Goal: Task Accomplishment & Management: Complete application form

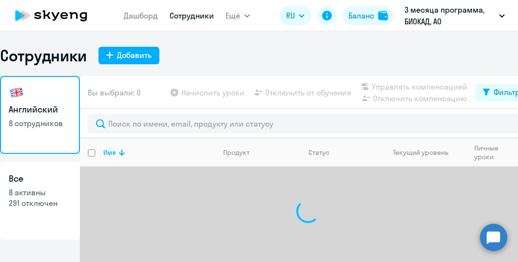
select select "30"
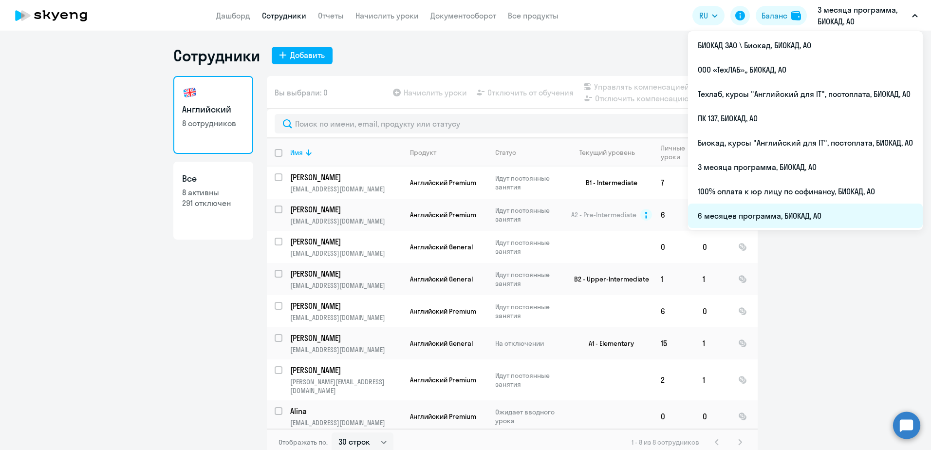
click at [517, 218] on li "6 месяцев программа, БИОКАД, АО" at bounding box center [805, 216] width 235 height 24
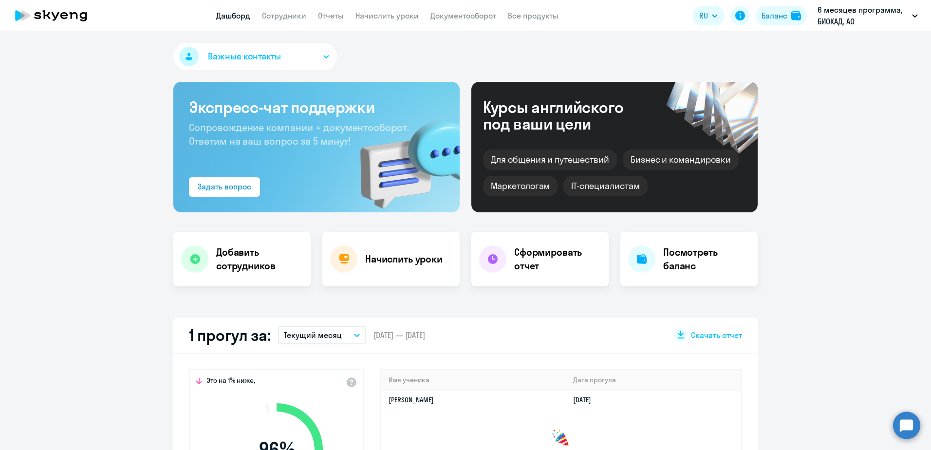
click at [296, 25] on app-header "Дашборд Сотрудники Отчеты Начислить уроки Документооборот Все продукты Дашборд …" at bounding box center [465, 15] width 931 height 31
click at [294, 15] on link "Сотрудники" at bounding box center [284, 16] width 44 height 10
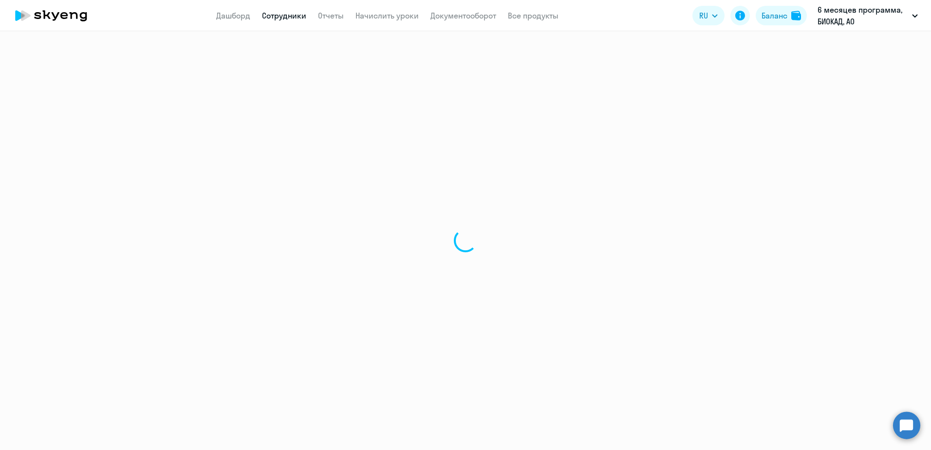
select select "30"
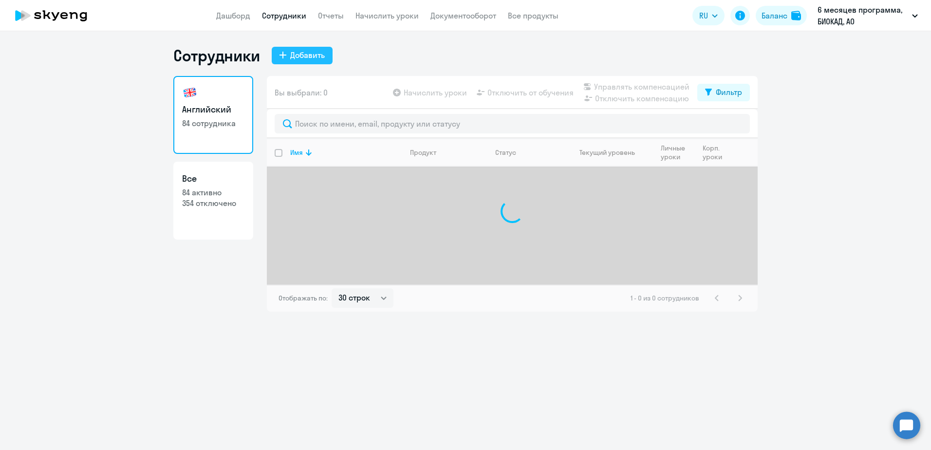
click at [310, 58] on div "Добавить" at bounding box center [307, 55] width 35 height 12
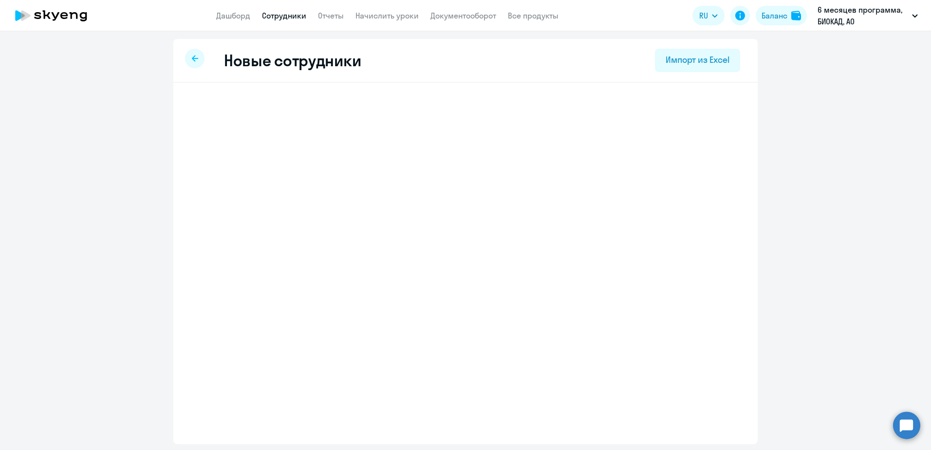
select select "english_adult_not_native_speaker"
select select "3"
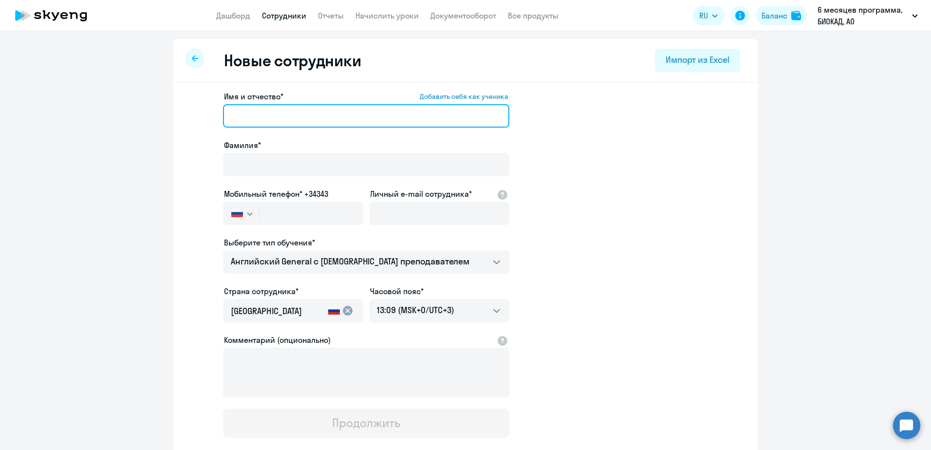
drag, startPoint x: 292, startPoint y: 110, endPoint x: 273, endPoint y: 115, distance: 19.3
click at [292, 110] on input "Имя и отчество* Добавить себя как ученика" at bounding box center [366, 115] width 286 height 23
paste input "[PERSON_NAME]"
drag, startPoint x: 266, startPoint y: 115, endPoint x: 211, endPoint y: 121, distance: 55.3
click at [211, 121] on app-new-student-form "Имя и отчество* Добавить себя как ученика [PERSON_NAME]* Мобильный телефон* +34…" at bounding box center [465, 264] width 553 height 347
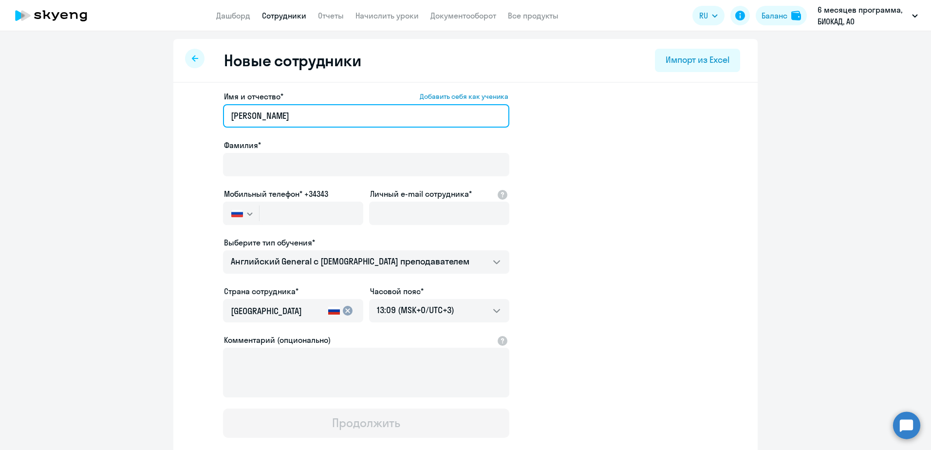
click at [302, 119] on input "[PERSON_NAME]" at bounding box center [366, 115] width 286 height 23
drag, startPoint x: 265, startPoint y: 117, endPoint x: 188, endPoint y: 123, distance: 77.2
click at [189, 123] on app-new-student-form "Имя и отчество* Добавить себя как ученика [PERSON_NAME]* Мобильный телефон* +34…" at bounding box center [465, 264] width 553 height 347
type input "[PERSON_NAME]"
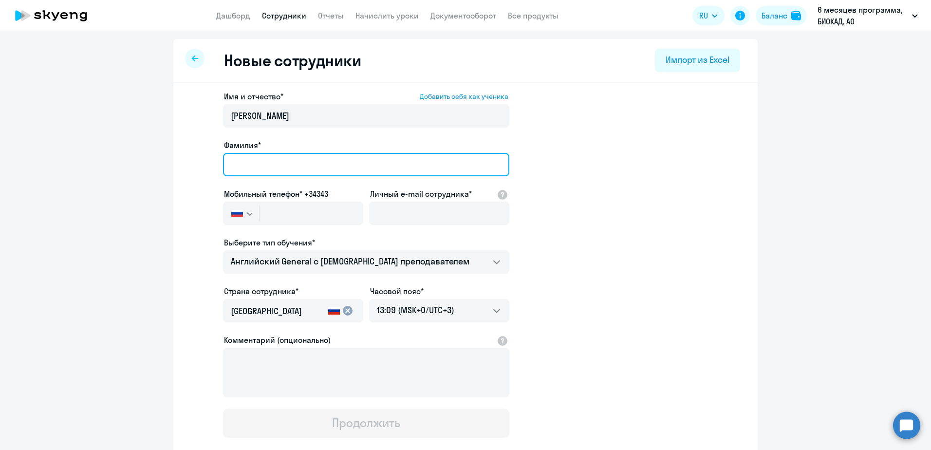
click at [227, 156] on input "Фамилия*" at bounding box center [366, 164] width 286 height 23
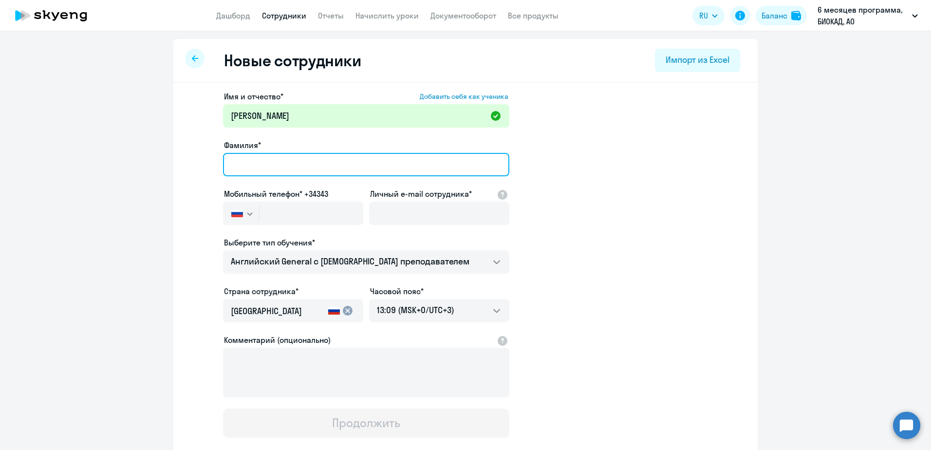
paste input "[PERSON_NAME]"
click at [227, 166] on input "[PERSON_NAME]" at bounding box center [366, 164] width 286 height 23
type input "[PERSON_NAME]"
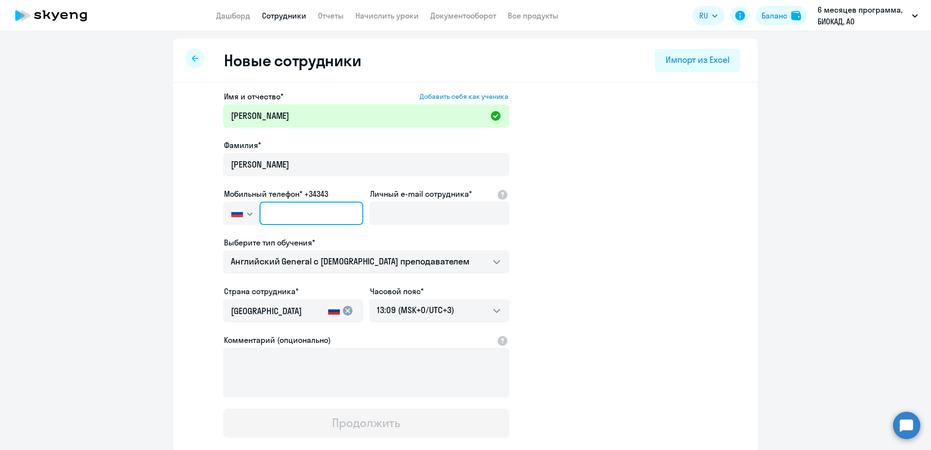
click at [279, 215] on input "text" at bounding box center [312, 213] width 104 height 23
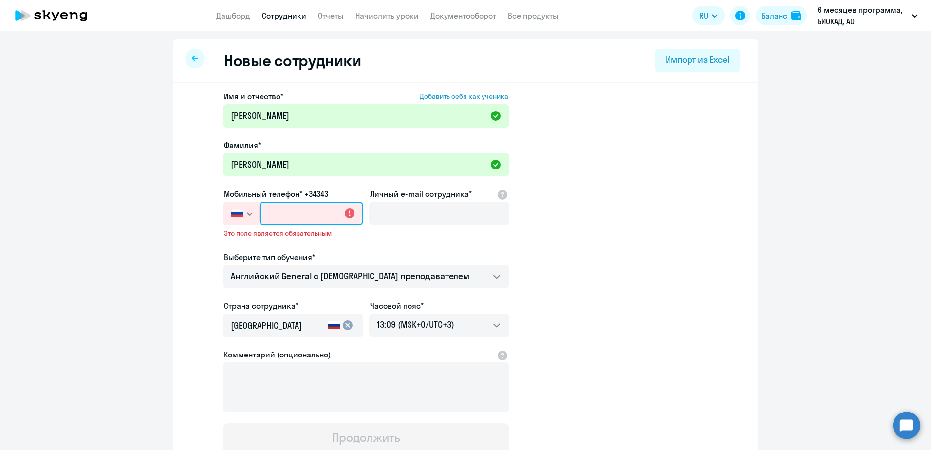
paste input "[PHONE_NUMBER]"
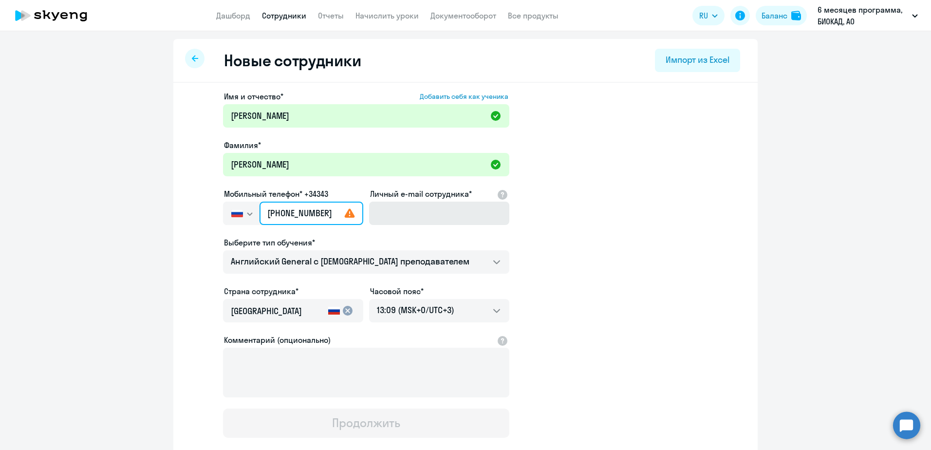
type input "[PHONE_NUMBER]"
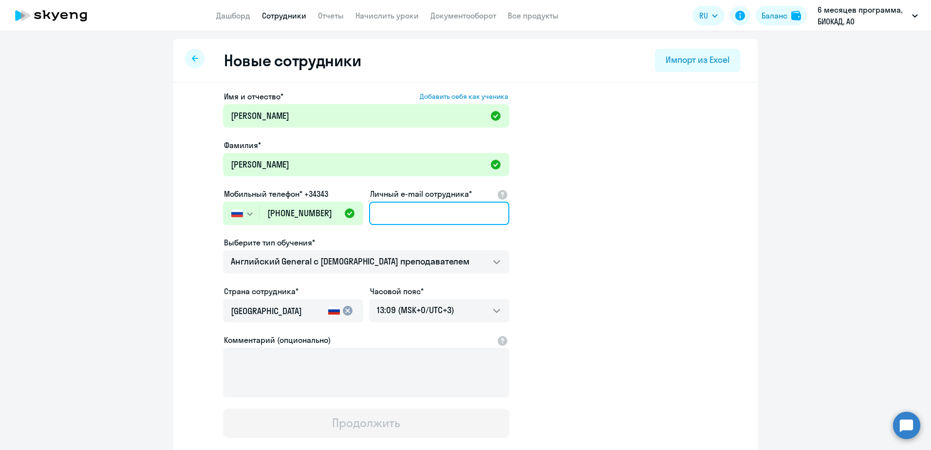
click at [407, 221] on input "Личный e-mail сотрудника*" at bounding box center [439, 213] width 140 height 23
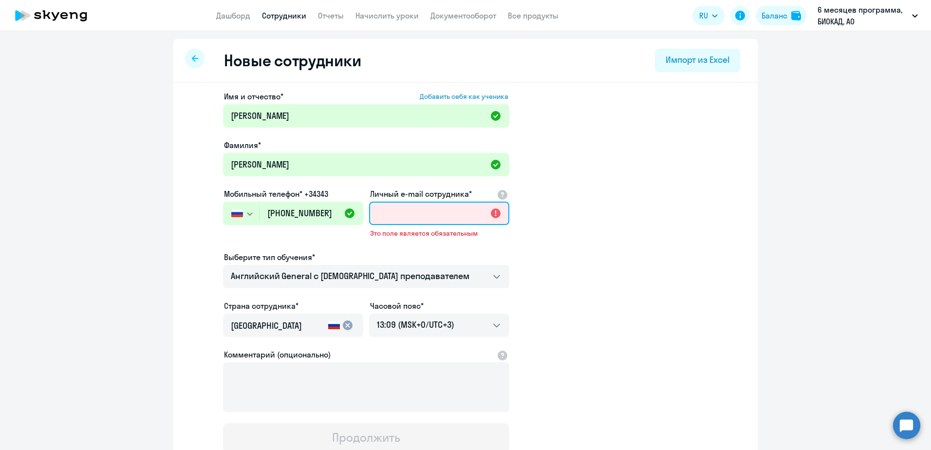
paste input "[EMAIL_ADDRESS][DOMAIN_NAME]"
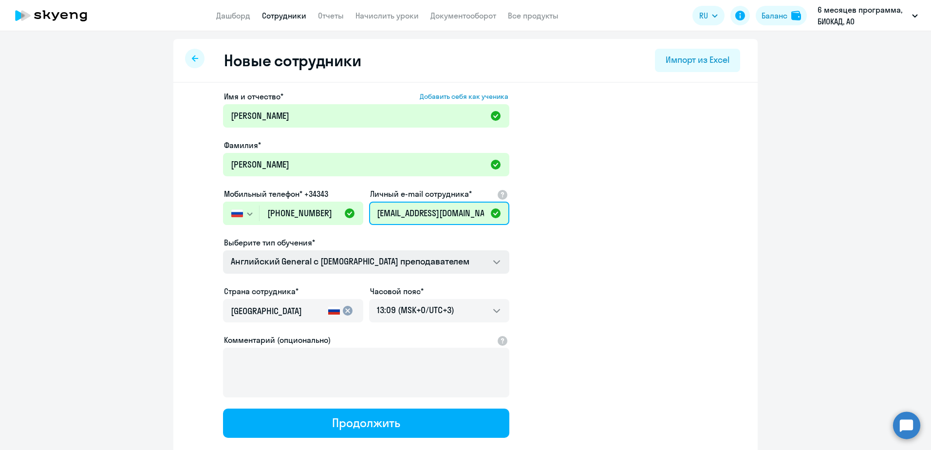
type input "[EMAIL_ADDRESS][DOMAIN_NAME]"
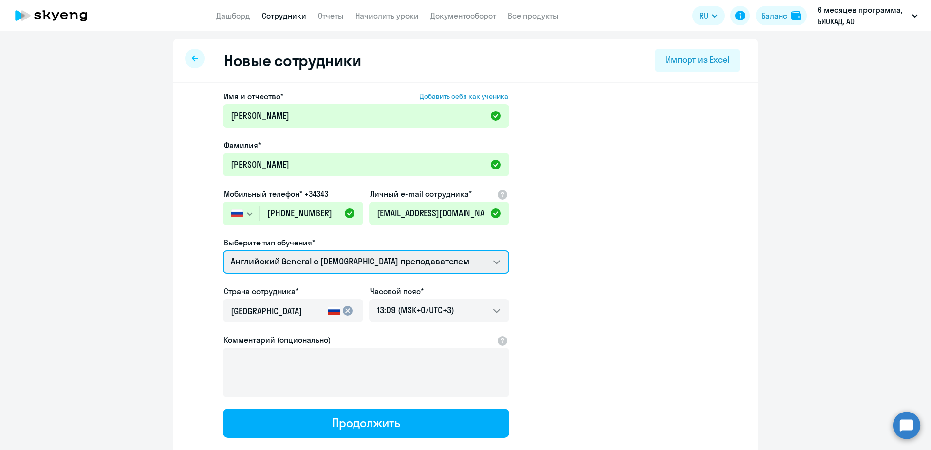
click at [396, 261] on select "Английский General с [DEMOGRAPHIC_DATA] преподавателем Английский General с [DE…" at bounding box center [366, 261] width 286 height 23
select select "english_adult_not_native_speaker_premium"
click at [223, 250] on select "Английский General с [DEMOGRAPHIC_DATA] преподавателем Английский General с [DE…" at bounding box center [366, 261] width 286 height 23
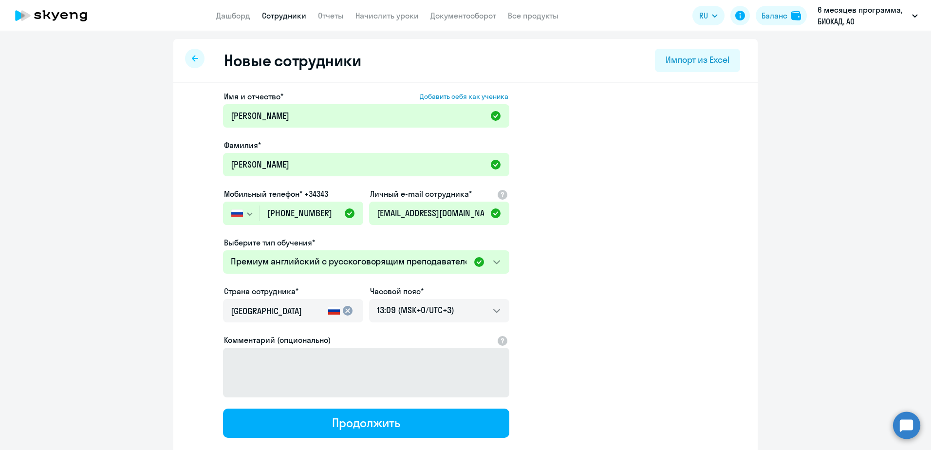
click at [340, 262] on div "Продолжить" at bounding box center [366, 423] width 68 height 16
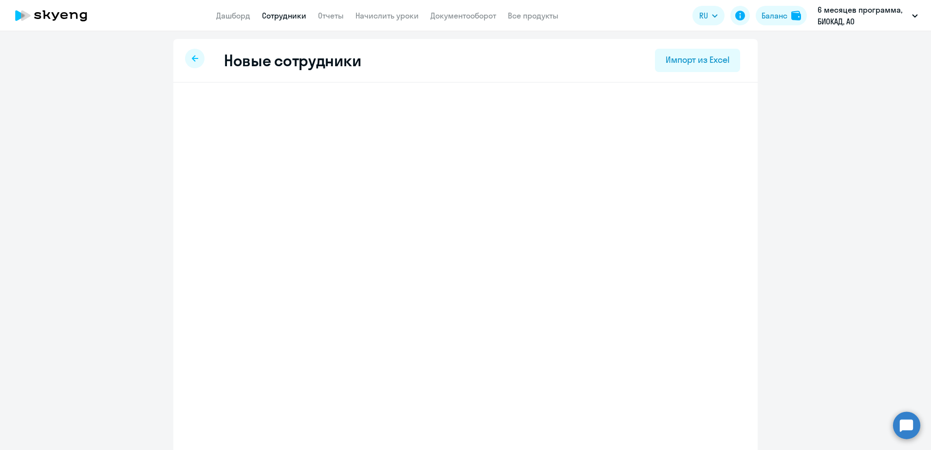
select select "english_adult_not_native_speaker_premium"
select select "3"
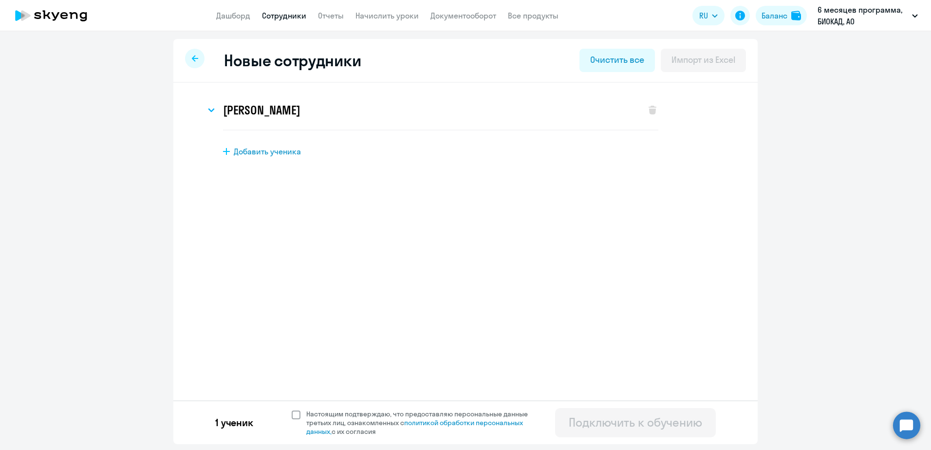
click at [330, 262] on span "Настоящим подтверждаю, что предоставляю персональные данные третьих лиц, ознако…" at bounding box center [422, 423] width 233 height 26
click at [292, 262] on input "Настоящим подтверждаю, что предоставляю персональные данные третьих лиц, ознако…" at bounding box center [291, 409] width 0 height 0
checkbox input "true"
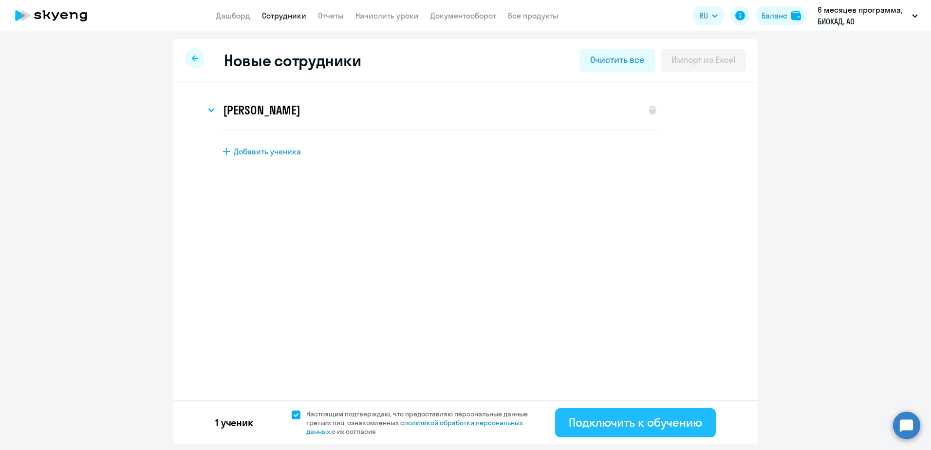
click at [517, 262] on div "Подключить к обучению" at bounding box center [635, 423] width 133 height 16
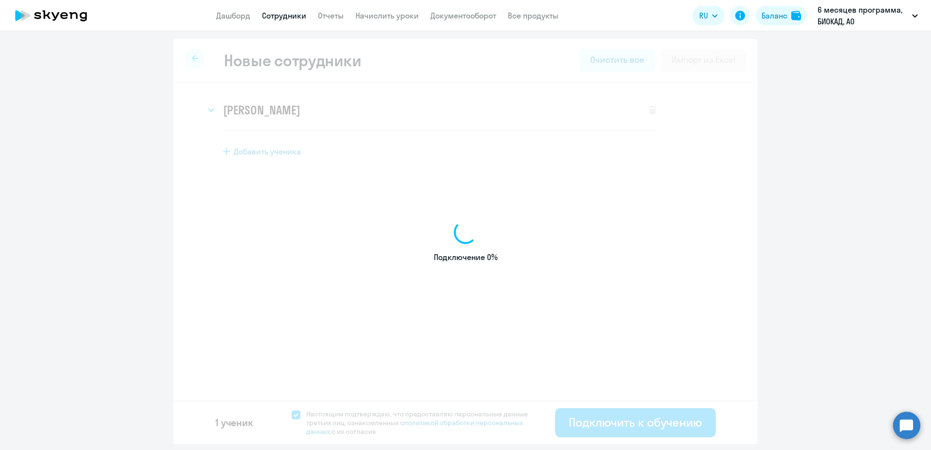
select select "english_adult_not_native_speaker_premium"
select select "3"
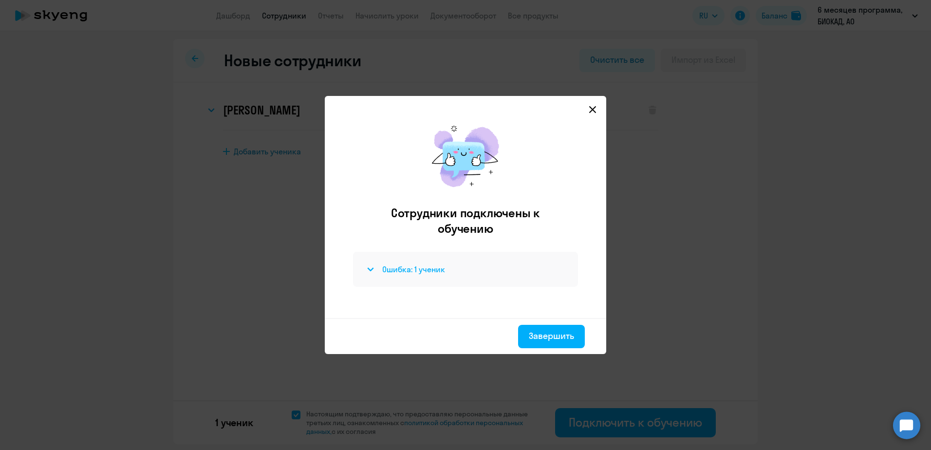
click at [418, 262] on h4 "Ошибка: 1 ученик" at bounding box center [413, 269] width 63 height 11
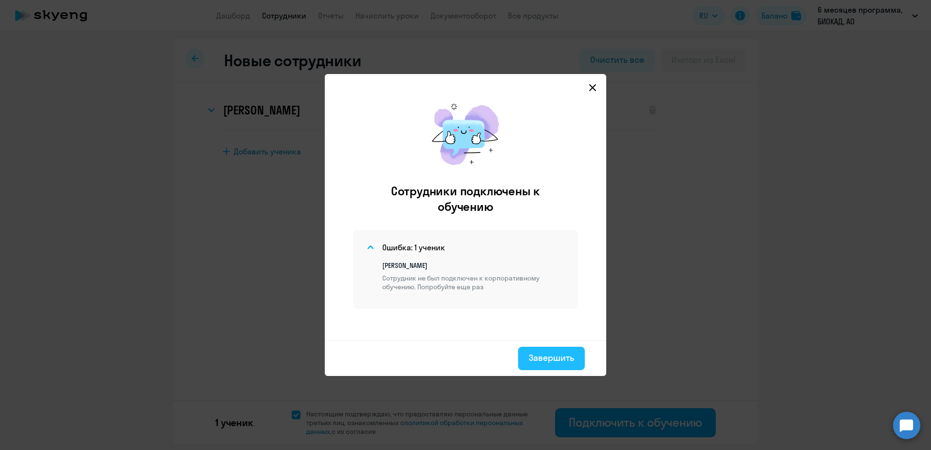
click at [517, 262] on div "Завершить" at bounding box center [551, 358] width 45 height 13
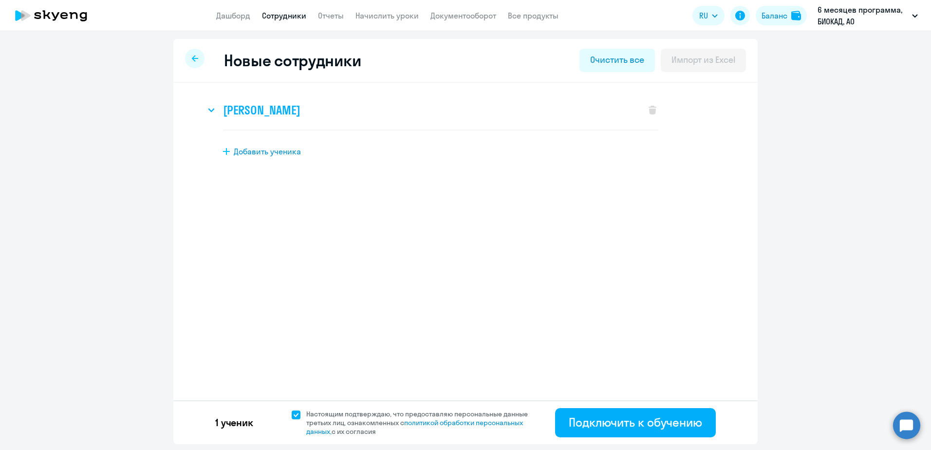
click at [297, 108] on h3 "[PERSON_NAME]" at bounding box center [261, 110] width 77 height 16
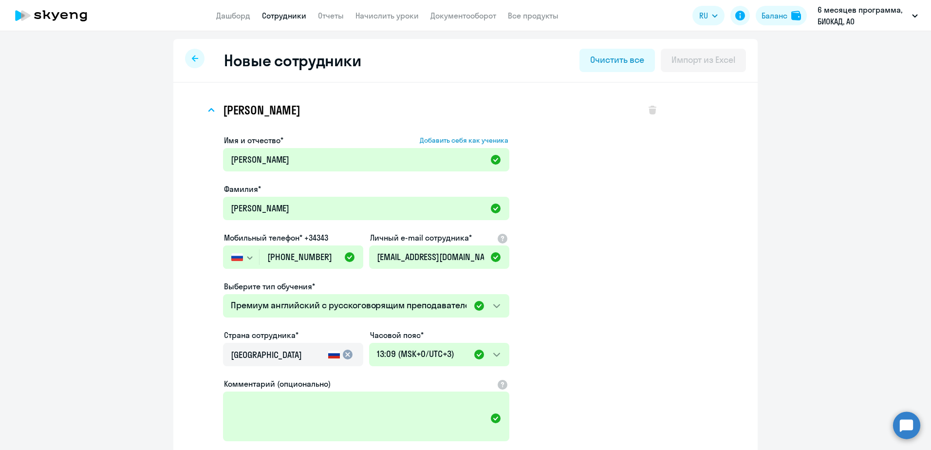
click at [517, 255] on app-new-student-form "Имя и отчество* Добавить себя как ученика [PERSON_NAME]* [PERSON_NAME] Мобильны…" at bounding box center [440, 318] width 435 height 368
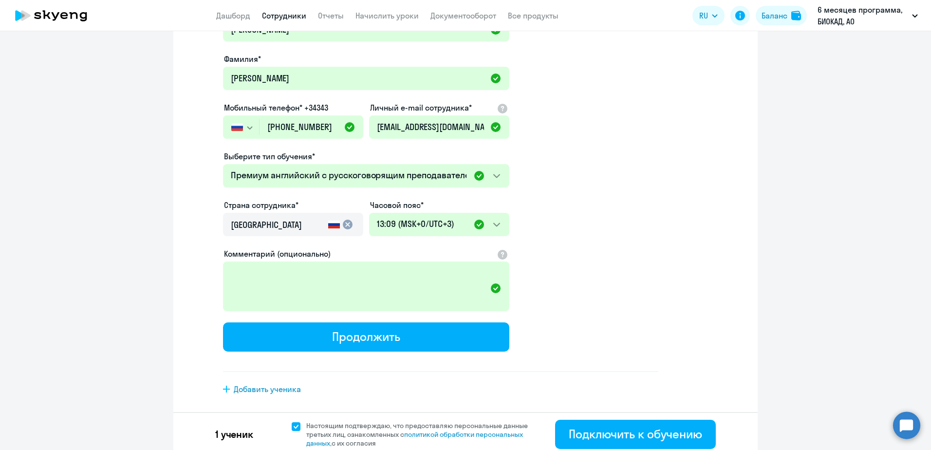
scroll to position [135, 0]
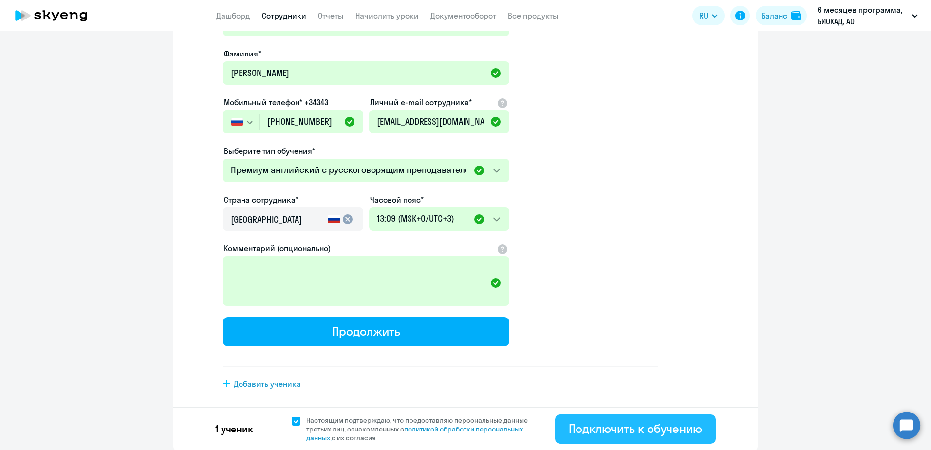
click at [517, 262] on div "Подключить к обучению" at bounding box center [635, 429] width 133 height 16
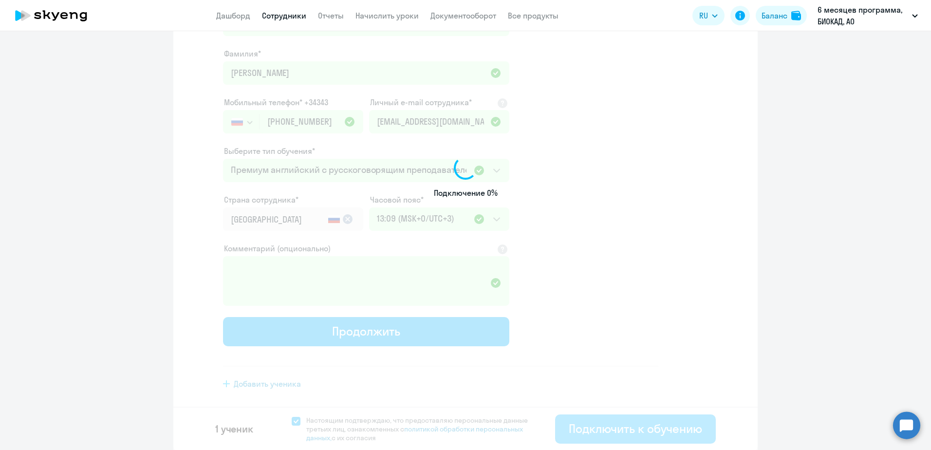
select select "english_adult_not_native_speaker_premium"
select select "3"
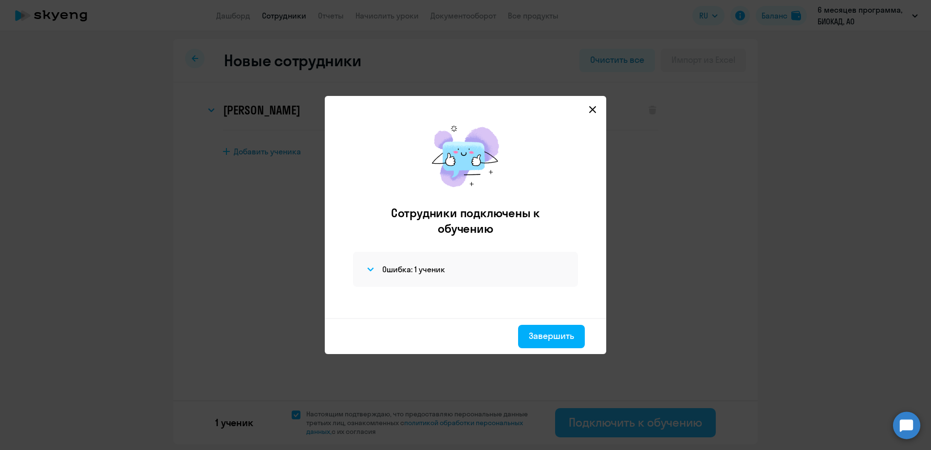
scroll to position [0, 0]
click at [410, 262] on div "Ошибка: 1 ученик" at bounding box center [465, 269] width 225 height 35
click at [415, 262] on h4 "Ошибка: 1 ученик" at bounding box center [413, 269] width 63 height 11
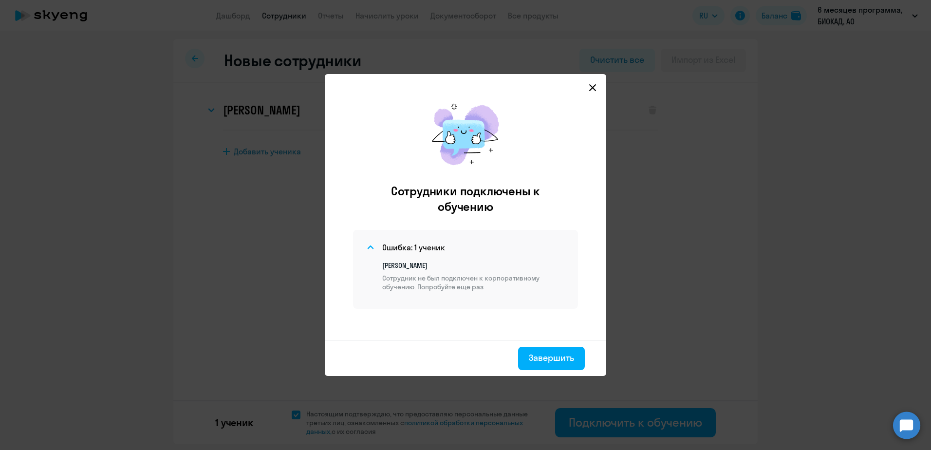
click at [517, 88] on icon at bounding box center [593, 88] width 8 height 8
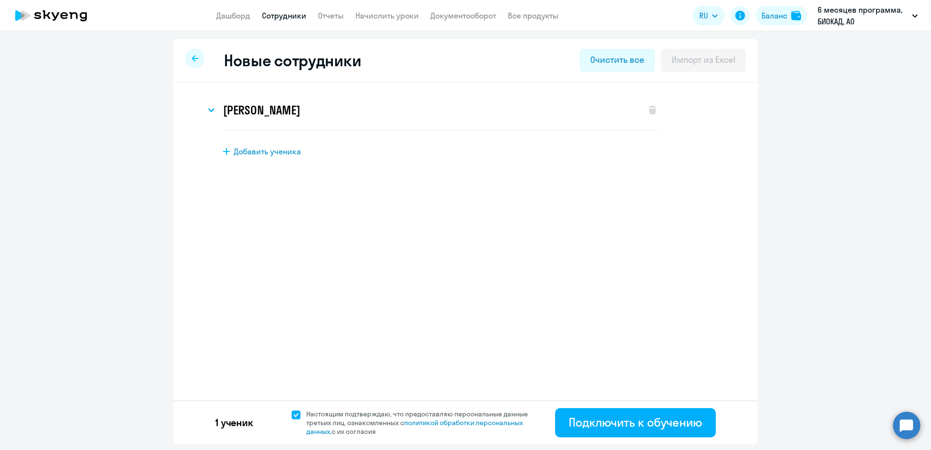
click at [192, 64] on div at bounding box center [194, 58] width 19 height 19
select select "30"
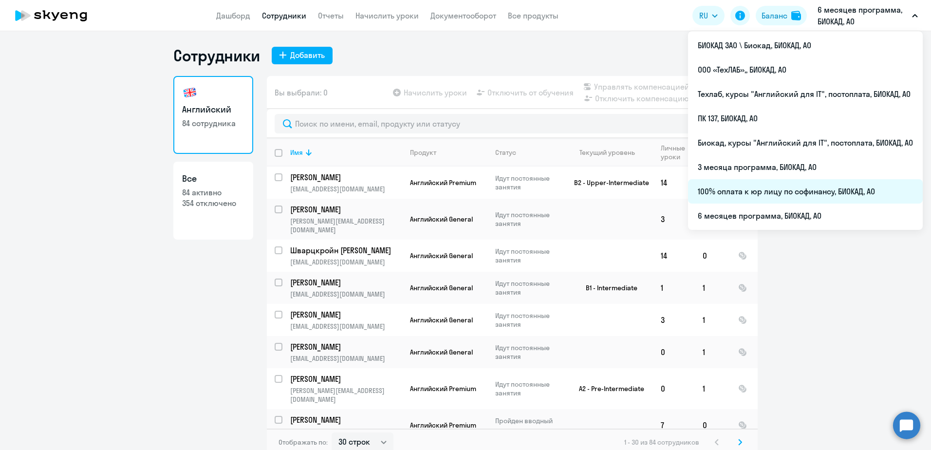
click at [517, 197] on li "100% оплата к юр лицу по софинансу, БИОКАД, АО" at bounding box center [805, 191] width 235 height 24
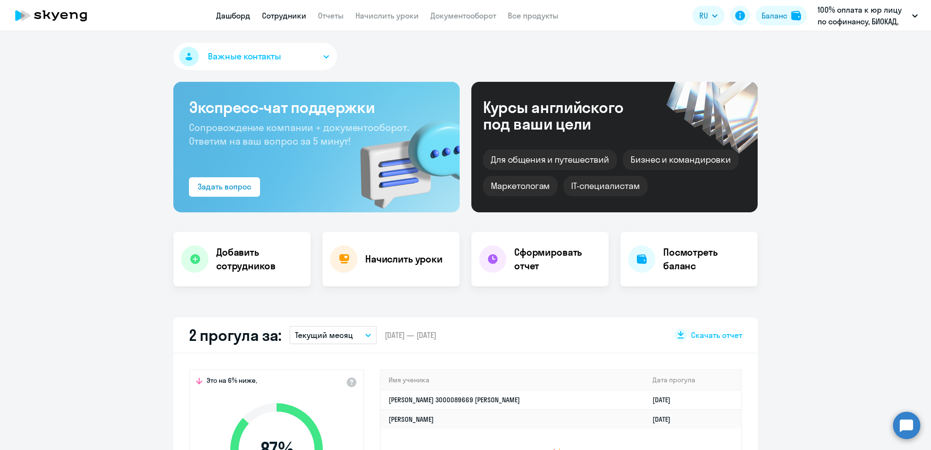
click at [281, 16] on link "Сотрудники" at bounding box center [284, 16] width 44 height 10
select select "30"
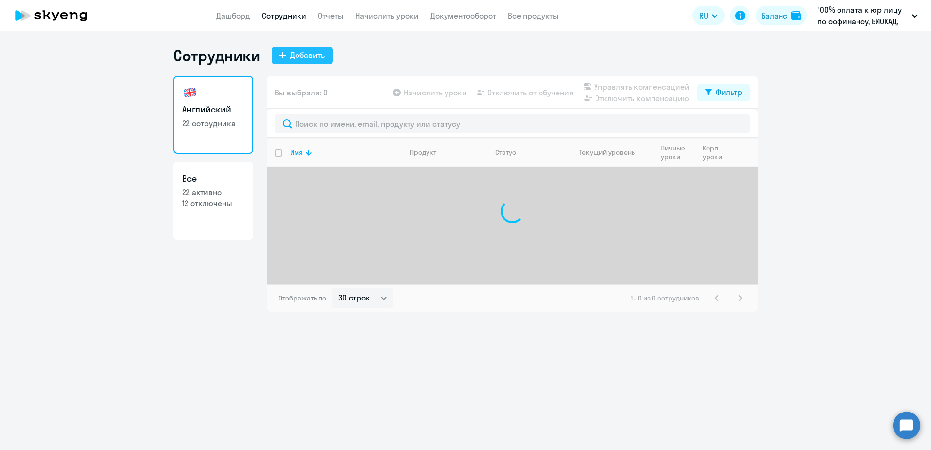
click at [294, 52] on div "Добавить" at bounding box center [307, 55] width 35 height 12
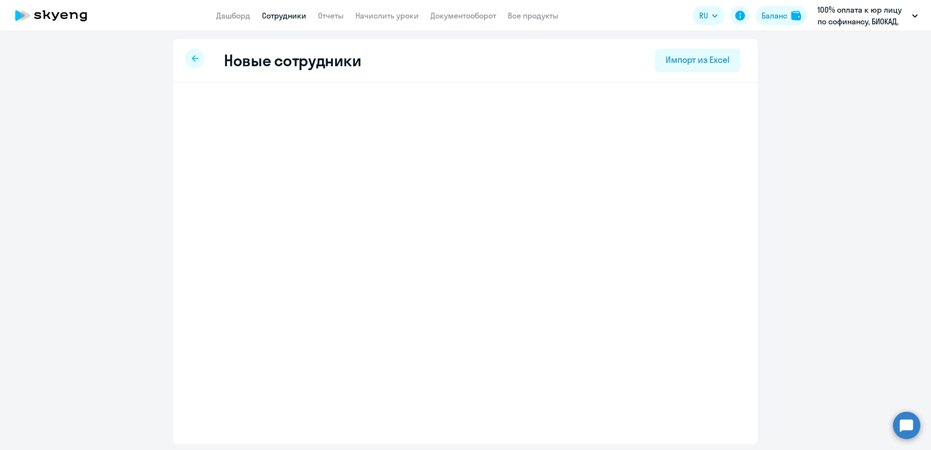
select select "english_adult_not_native_speaker"
select select "3"
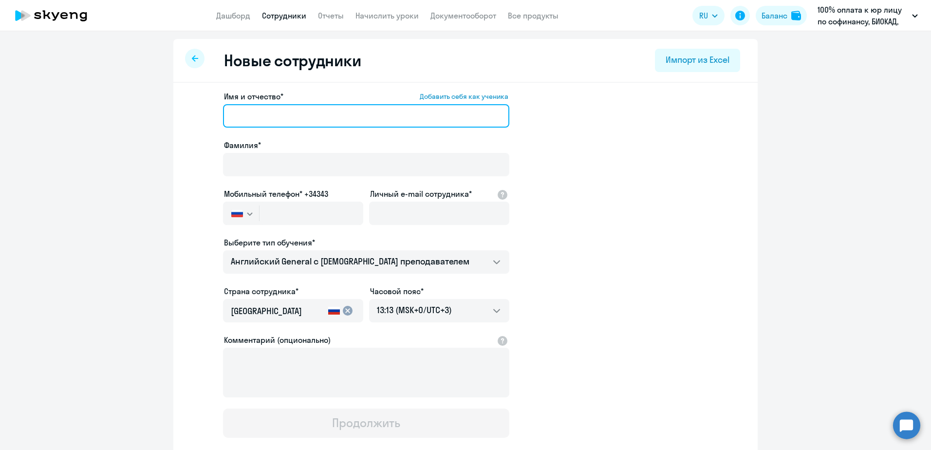
click at [239, 117] on input "Имя и отчество* Добавить себя как ученика" at bounding box center [366, 115] width 286 height 23
paste input "[PERSON_NAME]"
drag, startPoint x: 336, startPoint y: 112, endPoint x: 270, endPoint y: 121, distance: 66.8
click at [270, 121] on input "[PERSON_NAME]" at bounding box center [366, 115] width 286 height 23
click at [263, 113] on input "[PERSON_NAME]" at bounding box center [366, 115] width 286 height 23
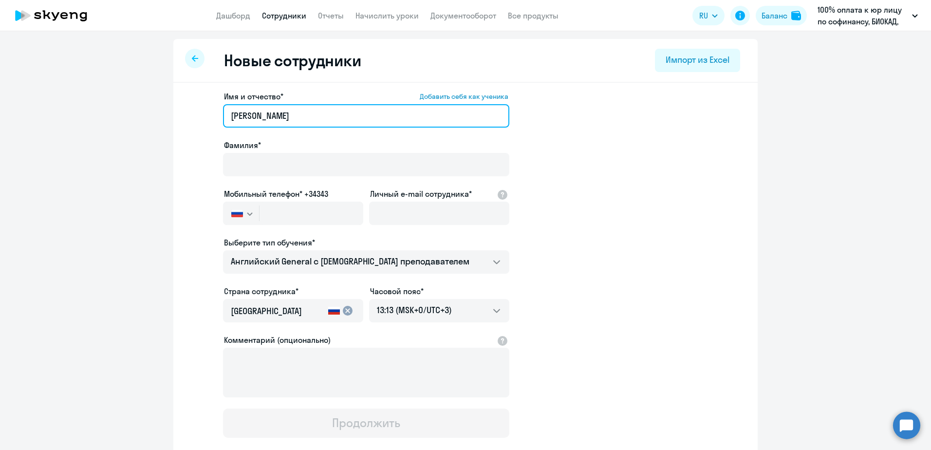
click at [263, 116] on input "[PERSON_NAME]" at bounding box center [366, 115] width 286 height 23
click at [265, 116] on input "[PERSON_NAME]" at bounding box center [366, 115] width 286 height 23
click at [268, 118] on input "[PERSON_NAME]" at bounding box center [366, 115] width 286 height 23
drag, startPoint x: 264, startPoint y: 113, endPoint x: 202, endPoint y: 110, distance: 62.5
click at [205, 110] on app-new-student-form "Имя и отчество* Добавить себя как ученика [PERSON_NAME]* Мобильный телефон* +34…" at bounding box center [465, 264] width 553 height 347
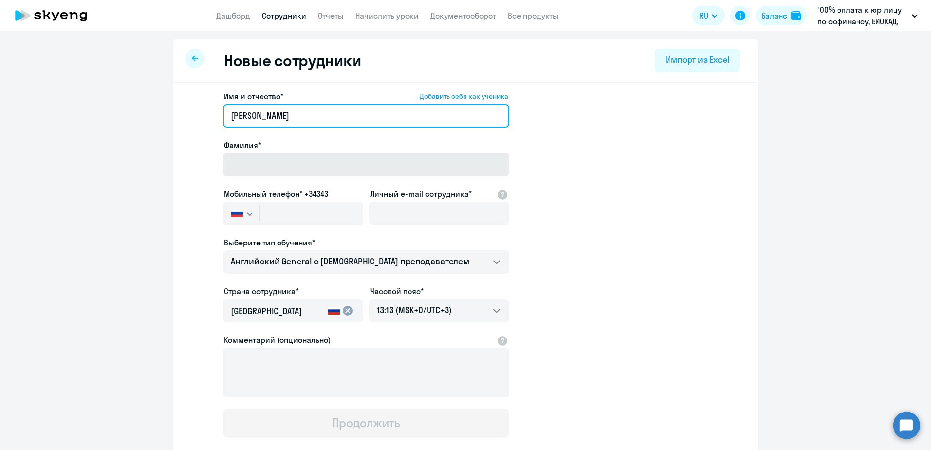
type input "[PERSON_NAME]"
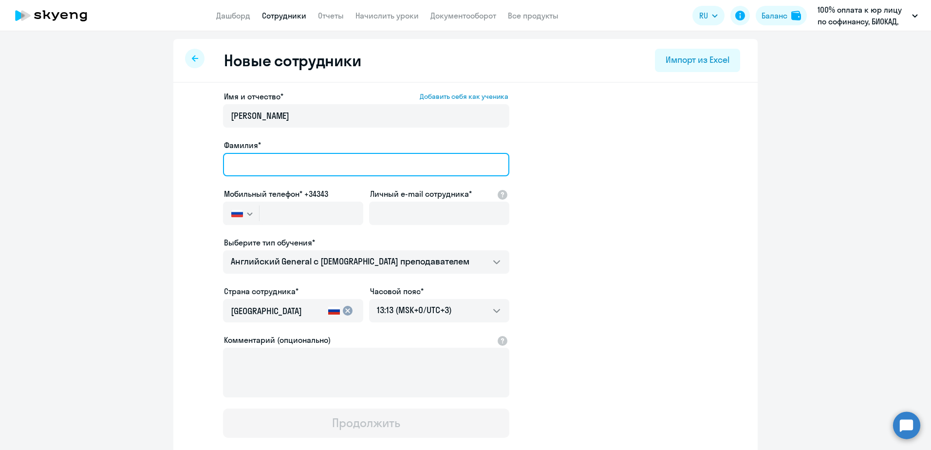
click at [281, 168] on input "Фамилия*" at bounding box center [366, 164] width 286 height 23
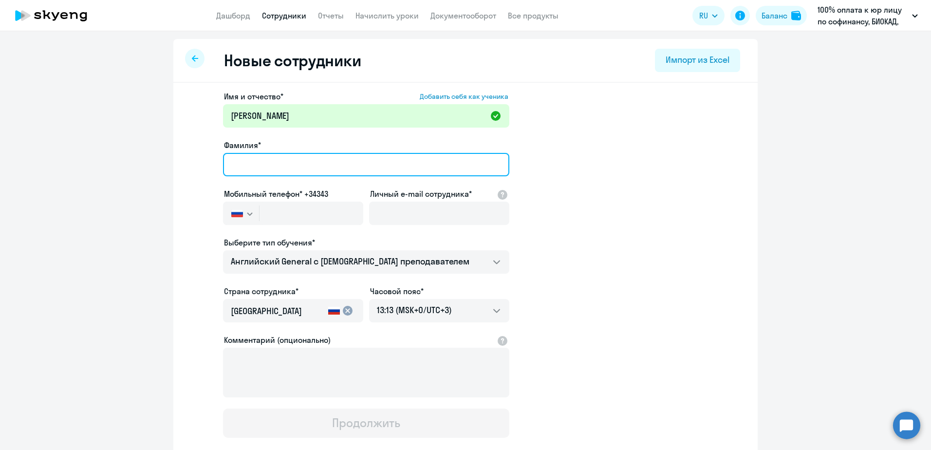
paste input "[PERSON_NAME]"
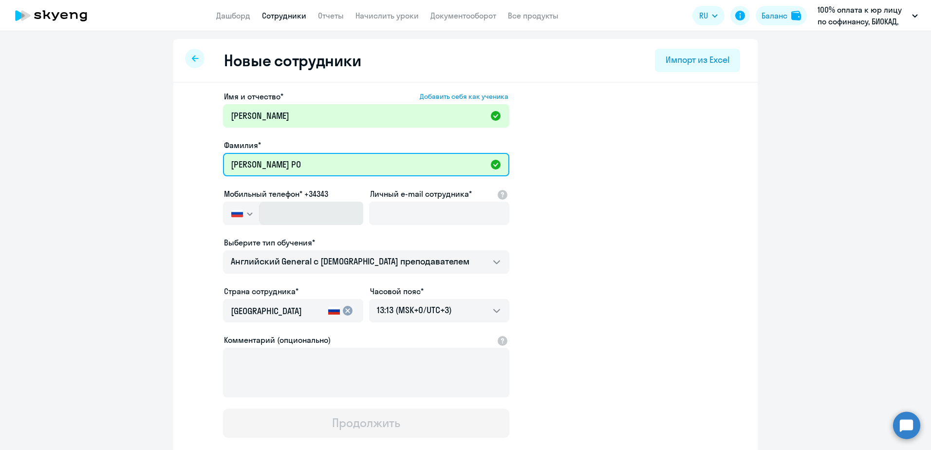
paste input "9 057 021 341"
drag, startPoint x: 330, startPoint y: 160, endPoint x: 275, endPoint y: 171, distance: 56.6
click at [275, 171] on input "Поляков РО9 057 021 341" at bounding box center [366, 164] width 286 height 23
type input "[PERSON_NAME] РО"
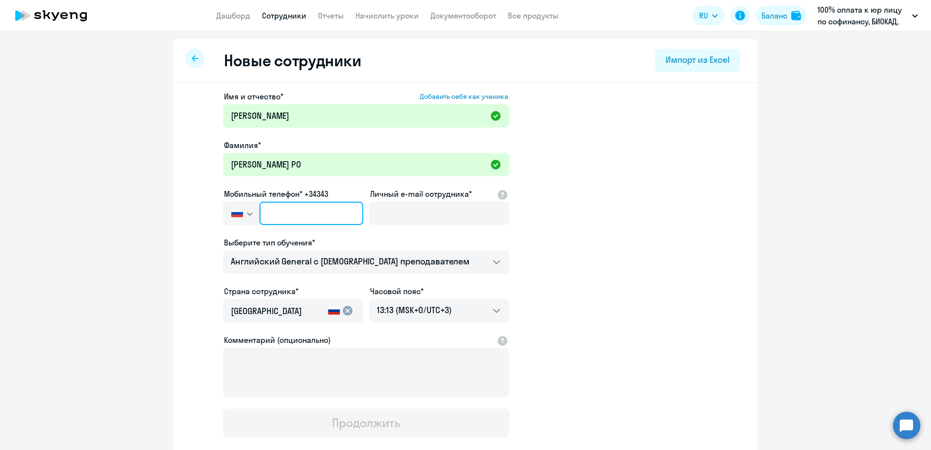
click at [316, 222] on input "text" at bounding box center [312, 213] width 104 height 23
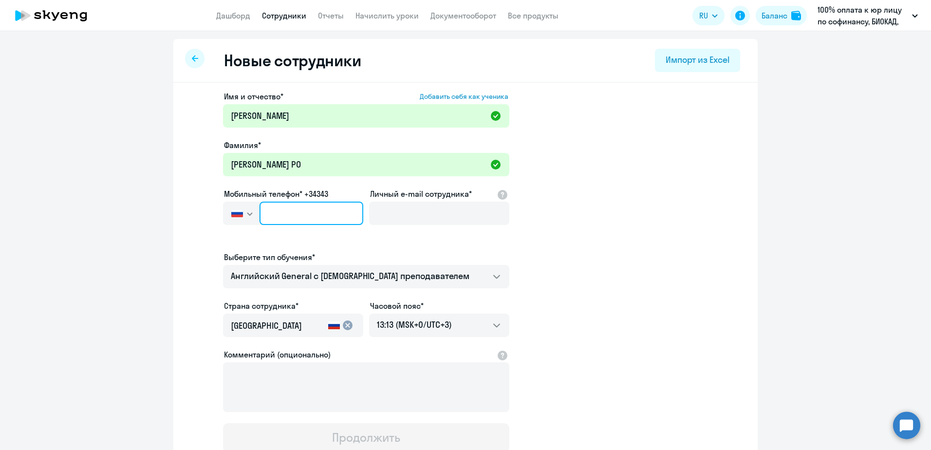
paste input "[PHONE_NUMBER]"
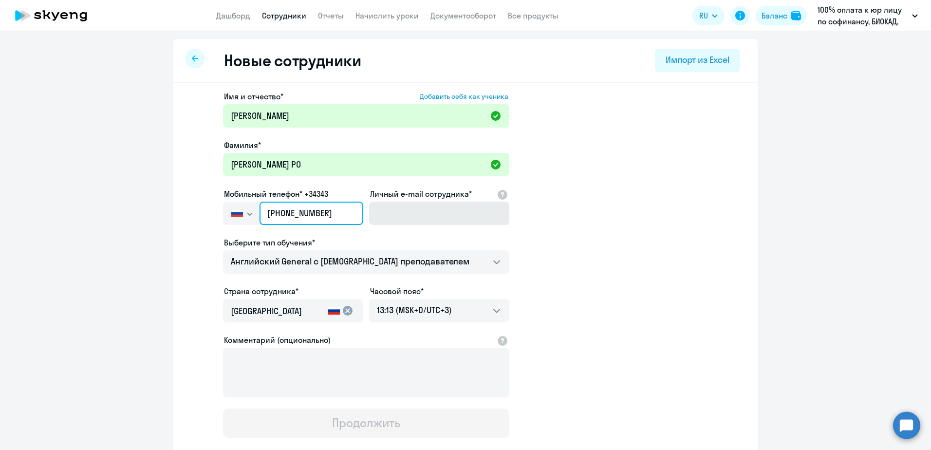
type input "[PHONE_NUMBER]"
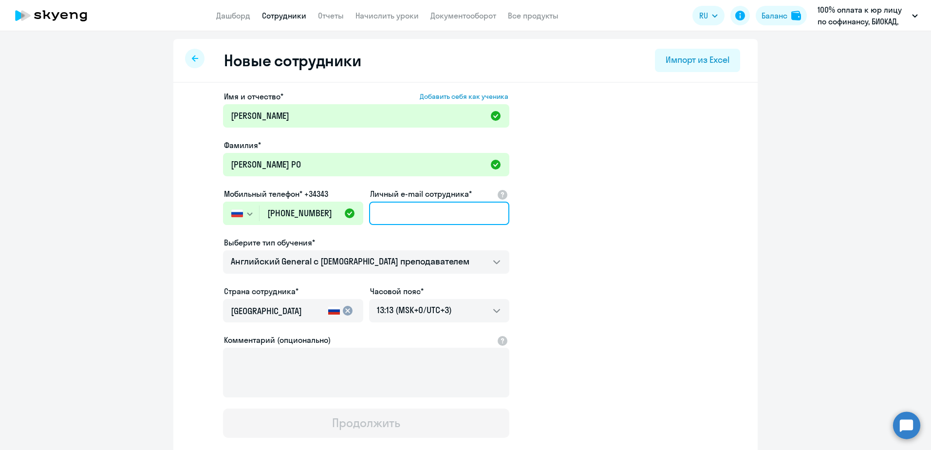
click at [413, 212] on input "Личный e-mail сотрудника*" at bounding box center [439, 213] width 140 height 23
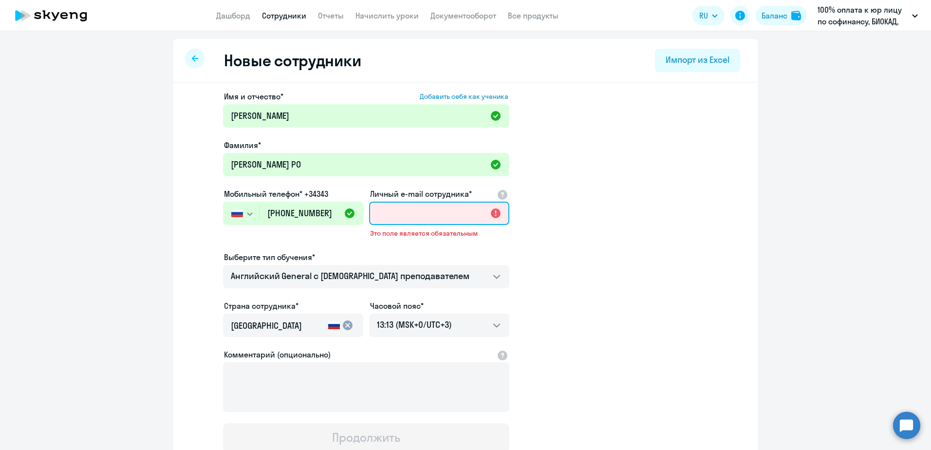
paste input "[EMAIL_ADDRESS][DOMAIN_NAME]"
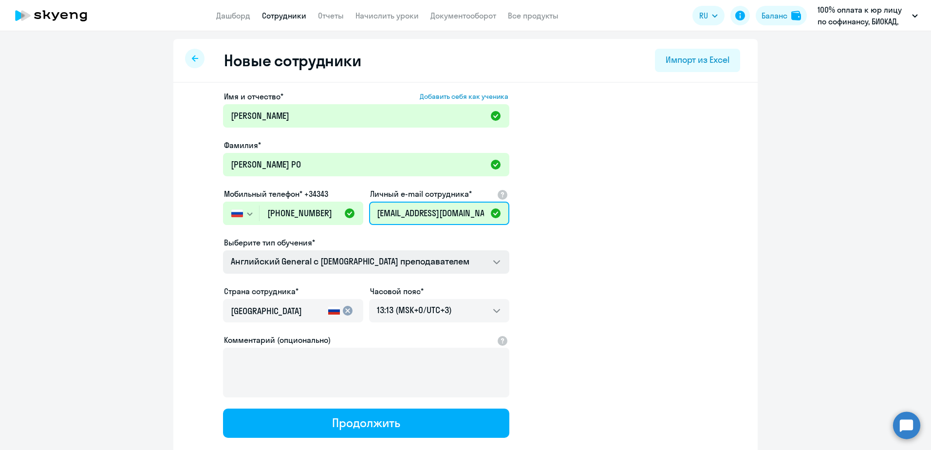
type input "[EMAIL_ADDRESS][DOMAIN_NAME]"
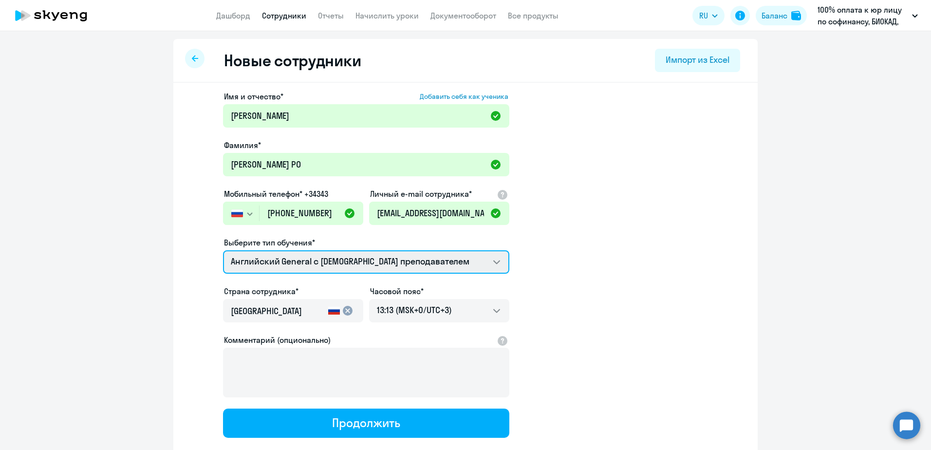
click at [406, 262] on select "Английский General с [DEMOGRAPHIC_DATA] преподавателем Премиум [DEMOGRAPHIC_DAT…" at bounding box center [366, 261] width 286 height 23
select select "english_adult_not_native_speaker_premium"
click at [223, 250] on select "Английский General с [DEMOGRAPHIC_DATA] преподавателем Премиум [DEMOGRAPHIC_DAT…" at bounding box center [366, 261] width 286 height 23
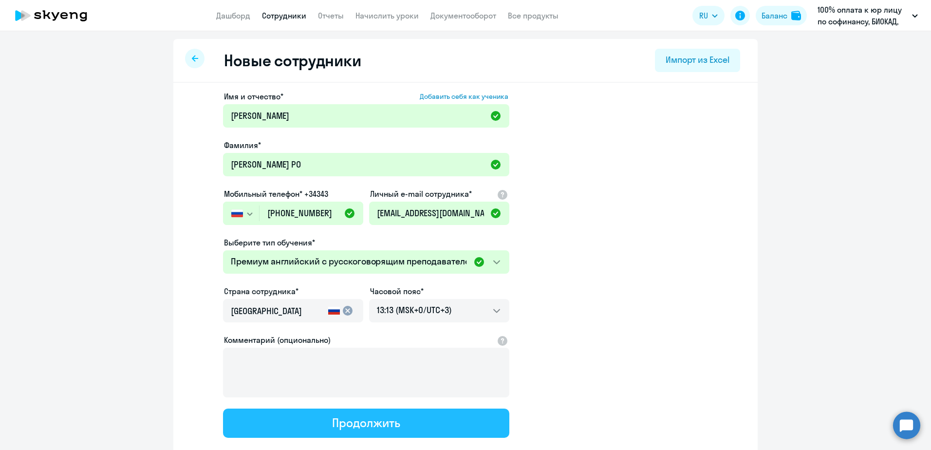
click at [377, 262] on button "Продолжить" at bounding box center [366, 423] width 286 height 29
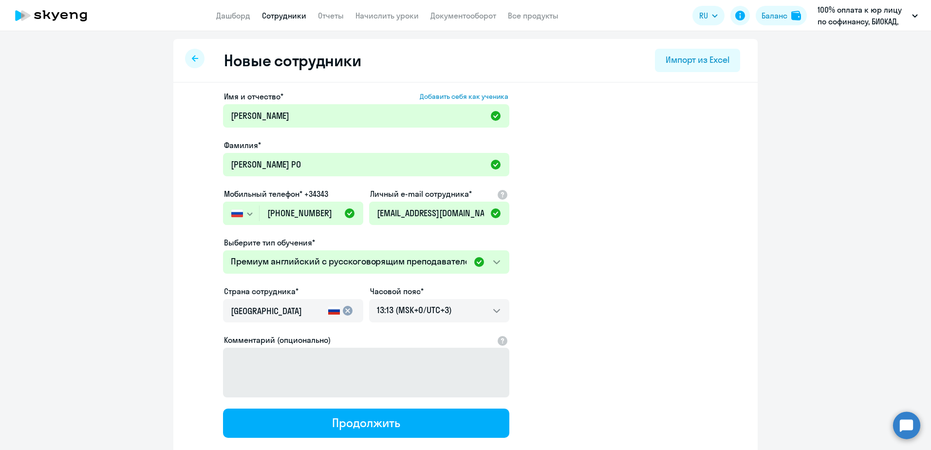
select select "english_adult_not_native_speaker_premium"
select select "3"
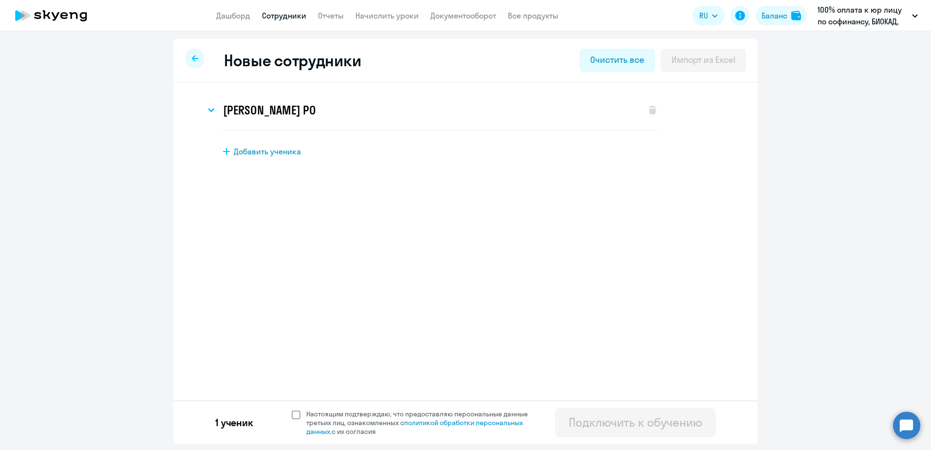
click at [347, 262] on span "Настоящим подтверждаю, что предоставляю персональные данные третьих лиц, ознако…" at bounding box center [422, 423] width 233 height 26
click at [292, 262] on input "Настоящим подтверждаю, что предоставляю персональные данные третьих лиц, ознако…" at bounding box center [291, 409] width 0 height 0
checkbox input "true"
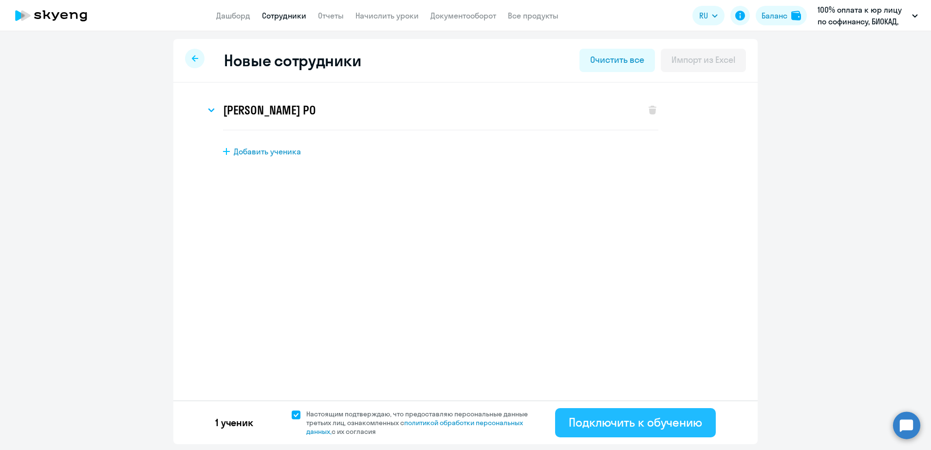
click at [517, 262] on div "Подключить к обучению" at bounding box center [635, 423] width 133 height 16
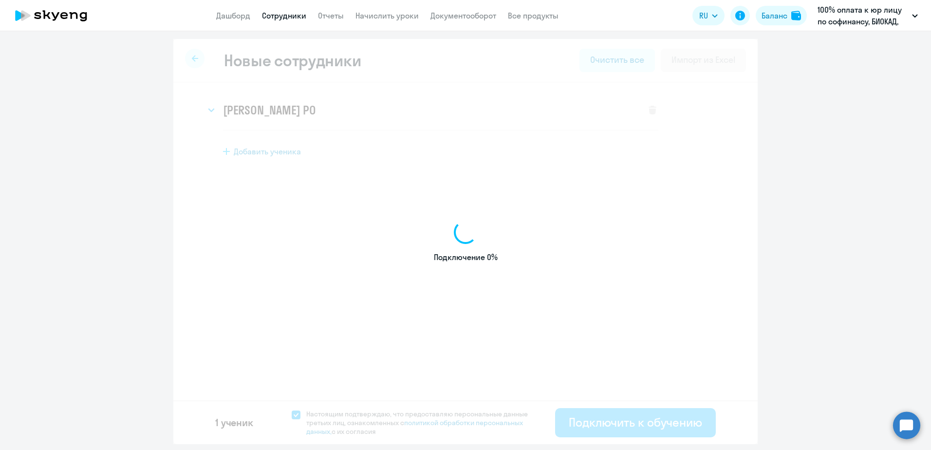
select select "english_adult_not_native_speaker_premium"
select select "3"
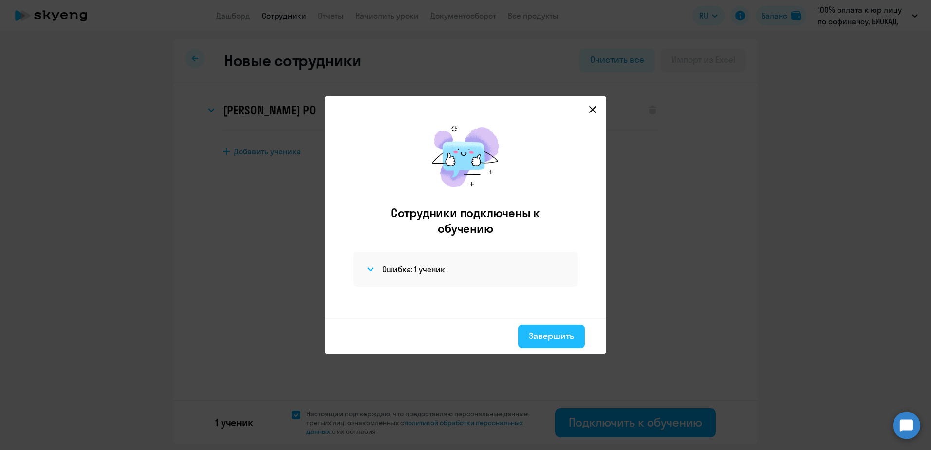
click at [517, 262] on div "Завершить" at bounding box center [551, 336] width 45 height 13
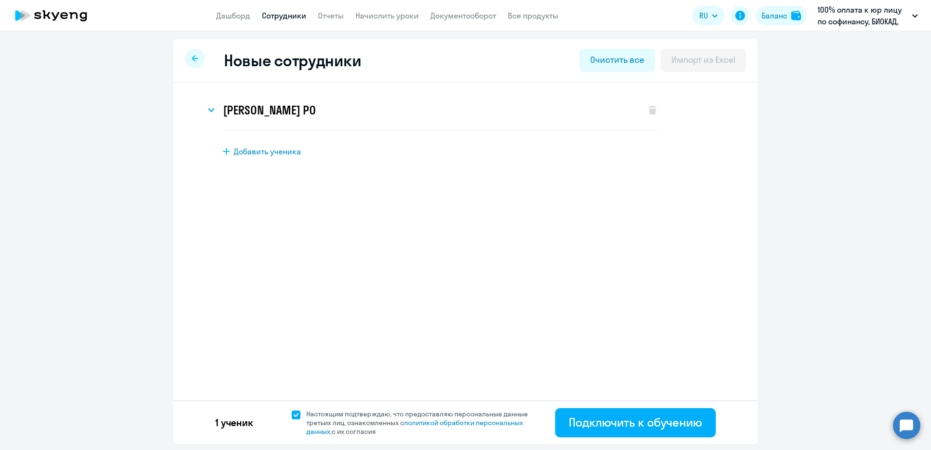
click at [292, 19] on link "Сотрудники" at bounding box center [284, 16] width 44 height 10
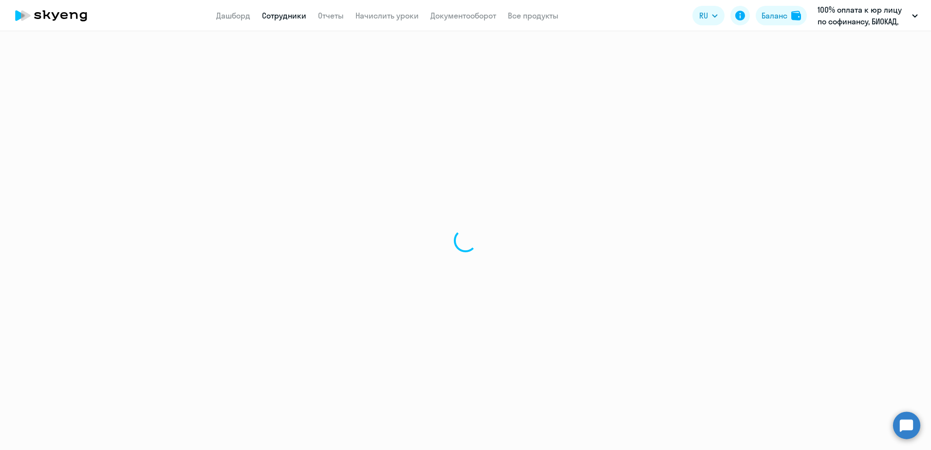
select select "30"
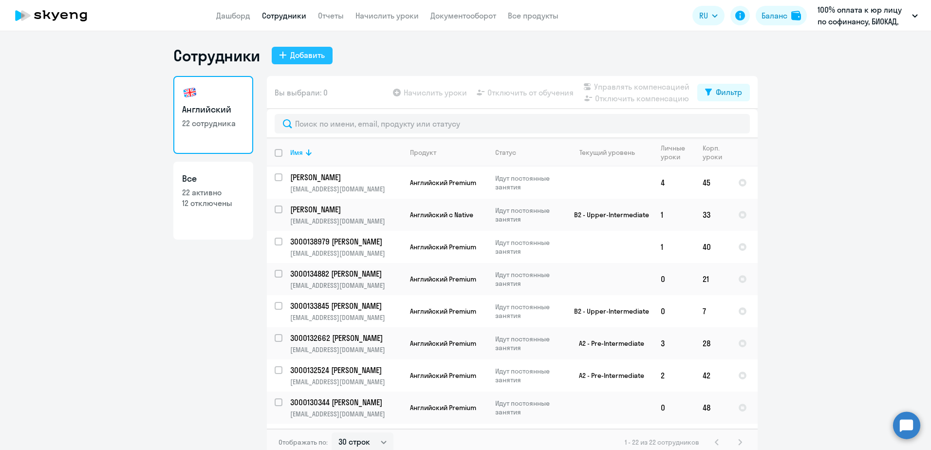
click at [280, 56] on icon at bounding box center [283, 55] width 7 height 7
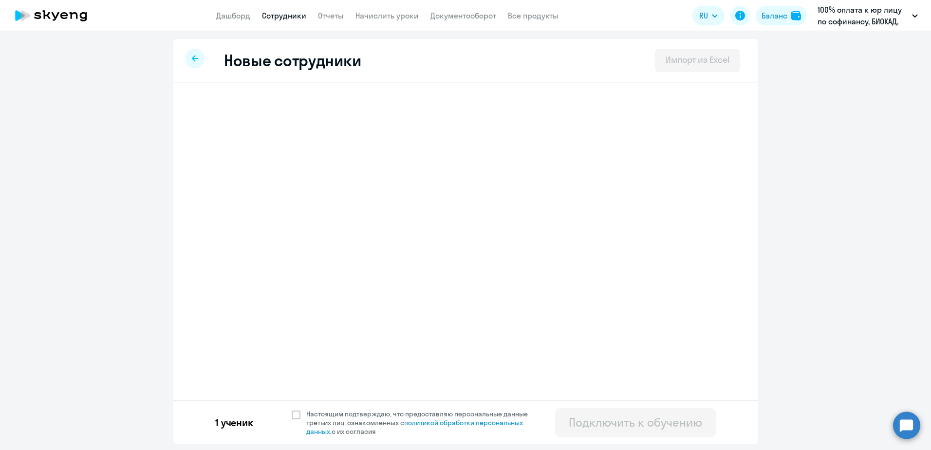
select select "english_adult_not_native_speaker_premium"
select select "3"
click at [356, 262] on span "Настоящим подтверждаю, что предоставляю персональные данные третьих лиц, ознако…" at bounding box center [422, 423] width 233 height 26
click at [292, 262] on input "Настоящим подтверждаю, что предоставляю персональные данные третьих лиц, ознако…" at bounding box center [291, 409] width 0 height 0
checkbox input "true"
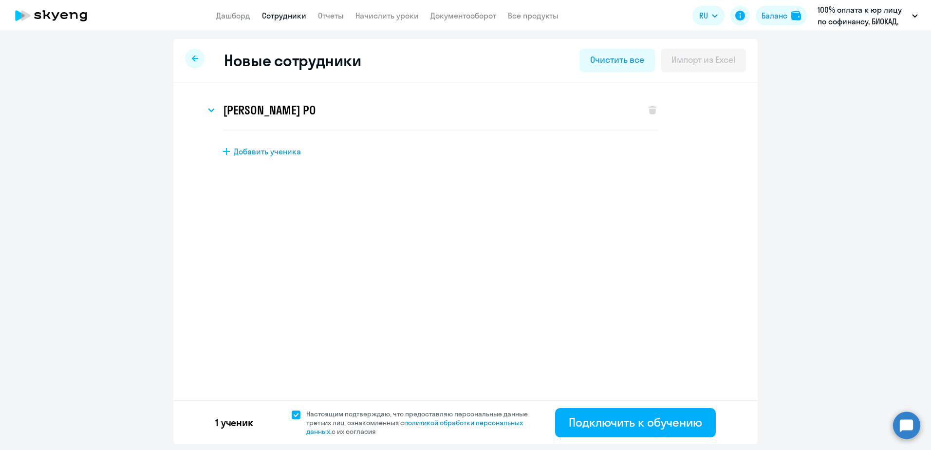
click at [289, 21] on app-menu-item-link "Сотрудники" at bounding box center [284, 16] width 44 height 12
click at [189, 55] on div at bounding box center [194, 58] width 19 height 19
select select "30"
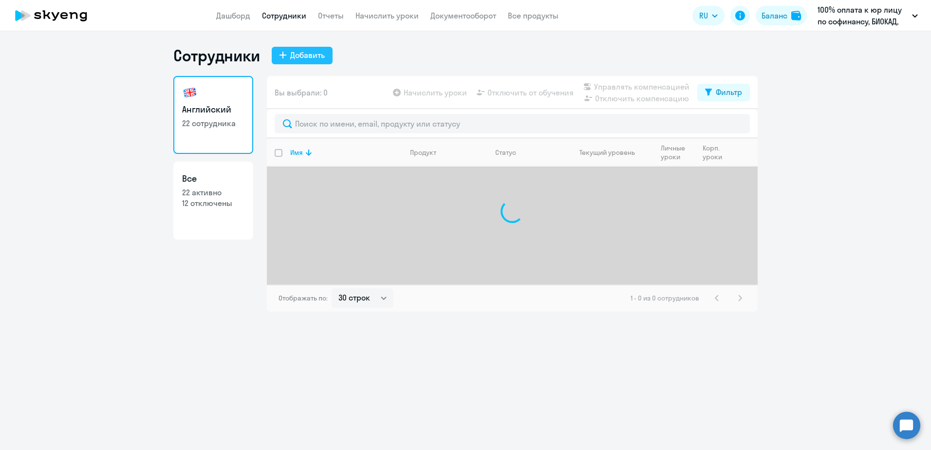
click at [299, 55] on div "Добавить" at bounding box center [307, 55] width 35 height 12
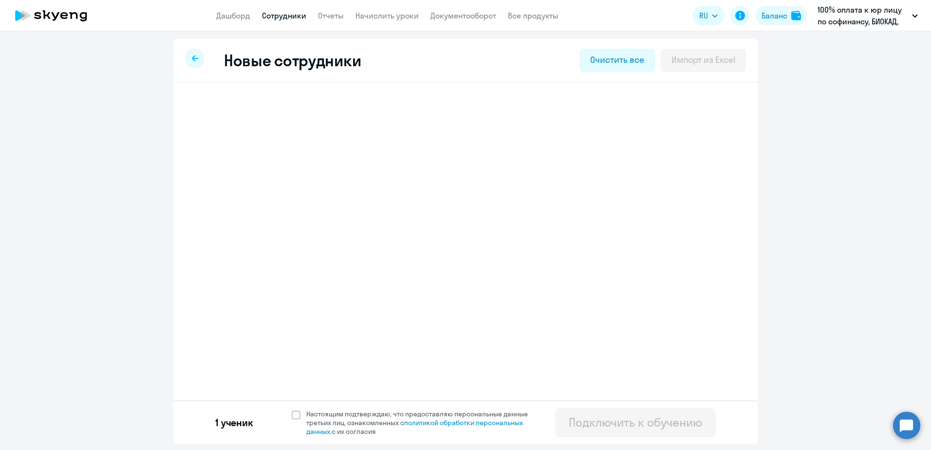
select select "english_adult_not_native_speaker_premium"
select select "3"
click at [274, 151] on span "Добавить ученика" at bounding box center [267, 151] width 67 height 11
select select "english_adult_not_native_speaker"
select select "3"
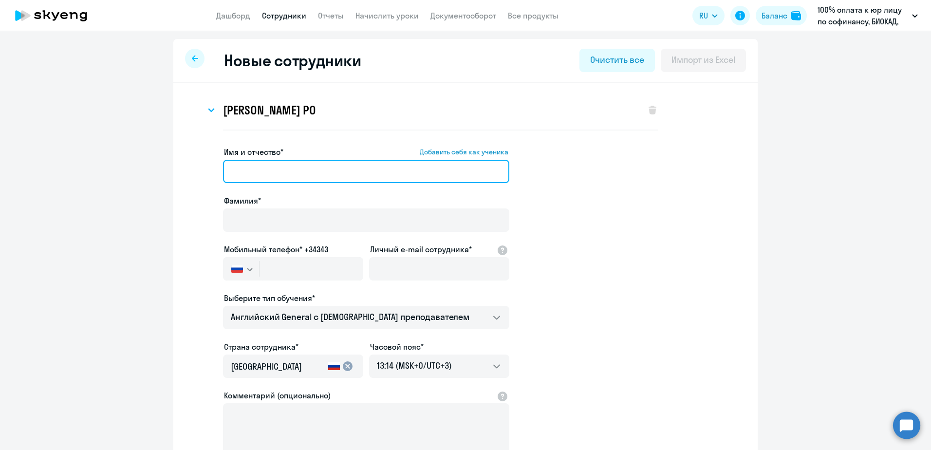
click at [297, 171] on input "Имя и отчество* Добавить себя как ученика" at bounding box center [366, 171] width 286 height 23
paste input "[PERSON_NAME]"
drag, startPoint x: 274, startPoint y: 171, endPoint x: 172, endPoint y: 170, distance: 102.3
click at [173, 171] on div "[PERSON_NAME] РО Имя и отчество* Добавить себя как ученика [PERSON_NAME]* [PERS…" at bounding box center [465, 325] width 584 height 484
type input "[PERSON_NAME]"
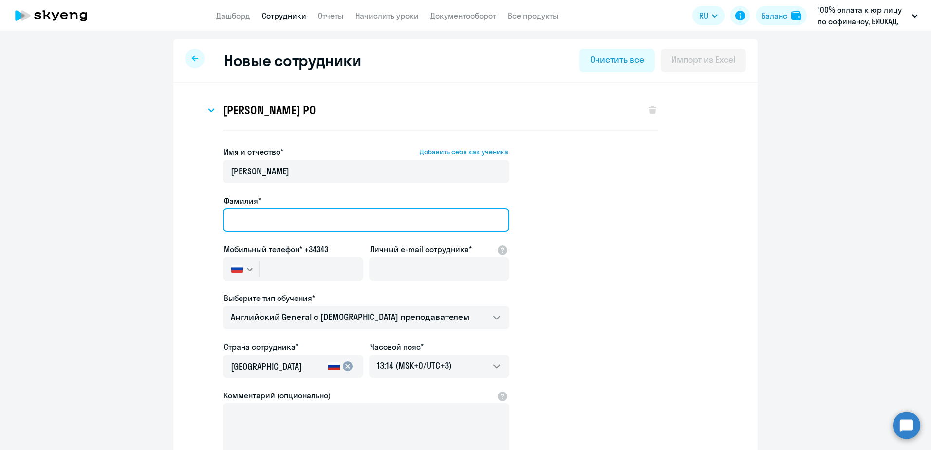
click at [223, 218] on input "Фамилия*" at bounding box center [366, 219] width 286 height 23
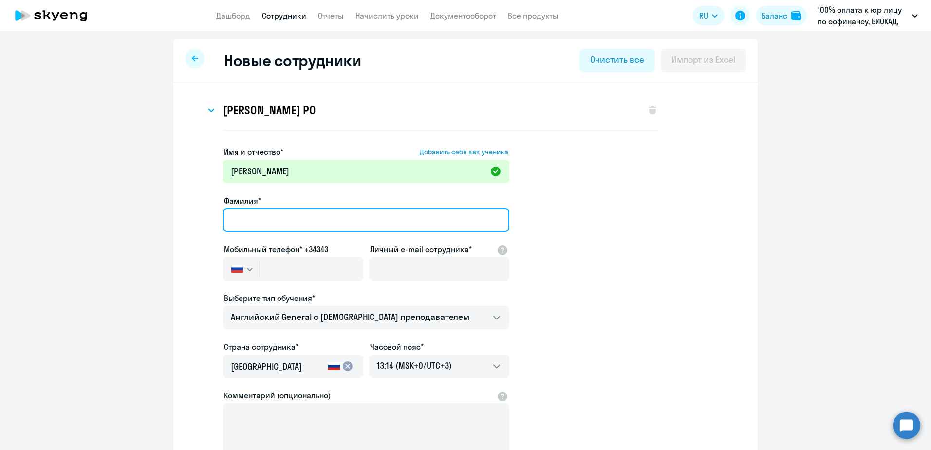
paste input "[PERSON_NAME]"
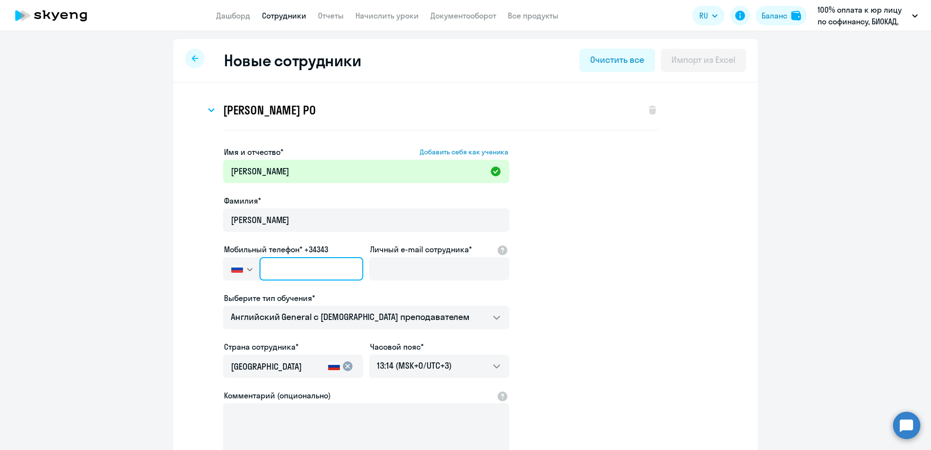
drag, startPoint x: 306, startPoint y: 263, endPoint x: 311, endPoint y: 196, distance: 66.9
click at [306, 262] on input "text" at bounding box center [312, 268] width 104 height 23
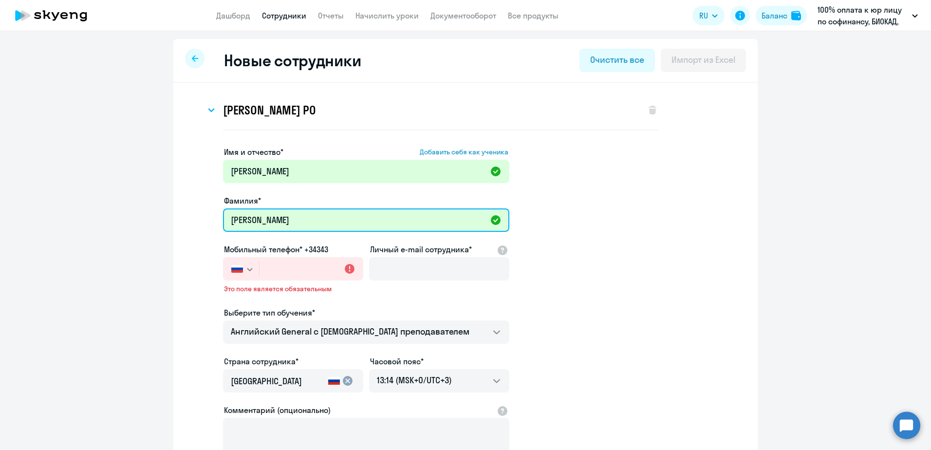
click at [289, 220] on input "[PERSON_NAME]" at bounding box center [366, 219] width 286 height 23
type input "[PERSON_NAME] РО"
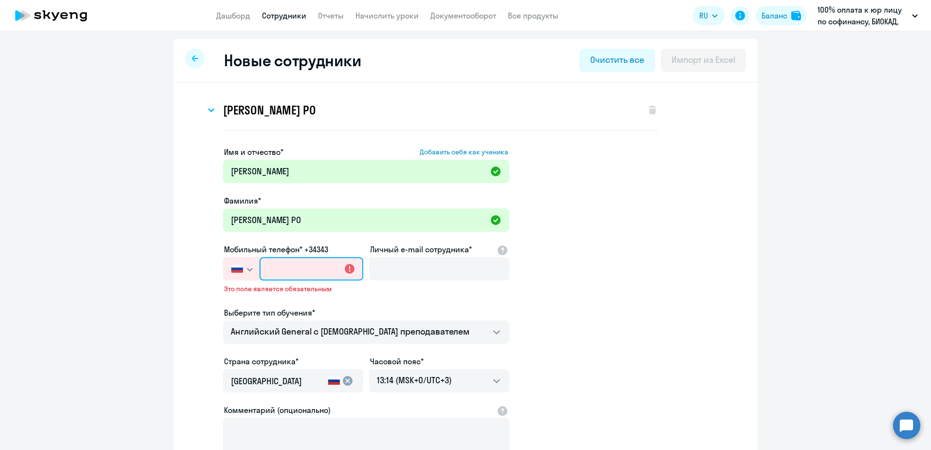
click at [289, 262] on input "text" at bounding box center [312, 268] width 104 height 23
paste input "[PHONE_NUMBER]"
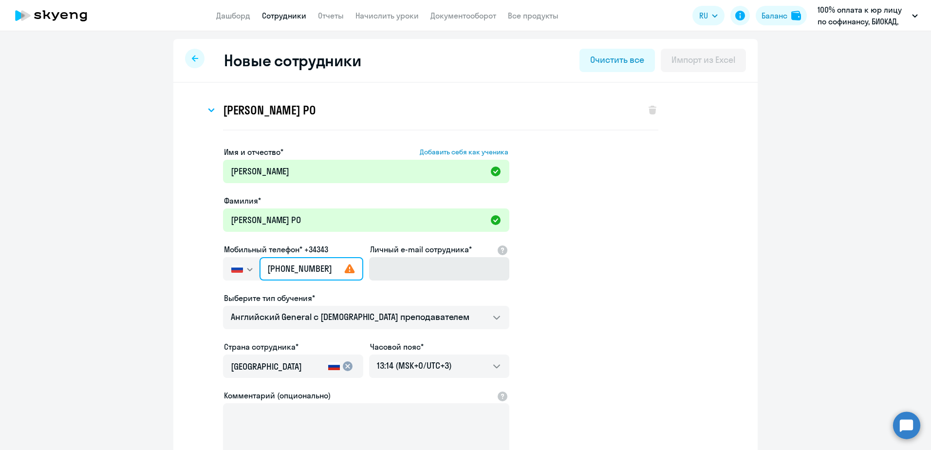
type input "[PHONE_NUMBER]"
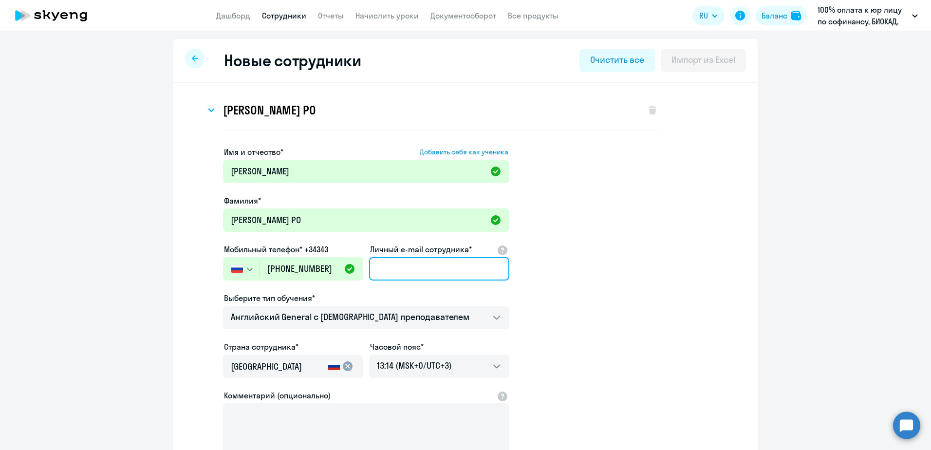
click at [398, 262] on input "Личный e-mail сотрудника*" at bounding box center [439, 268] width 140 height 23
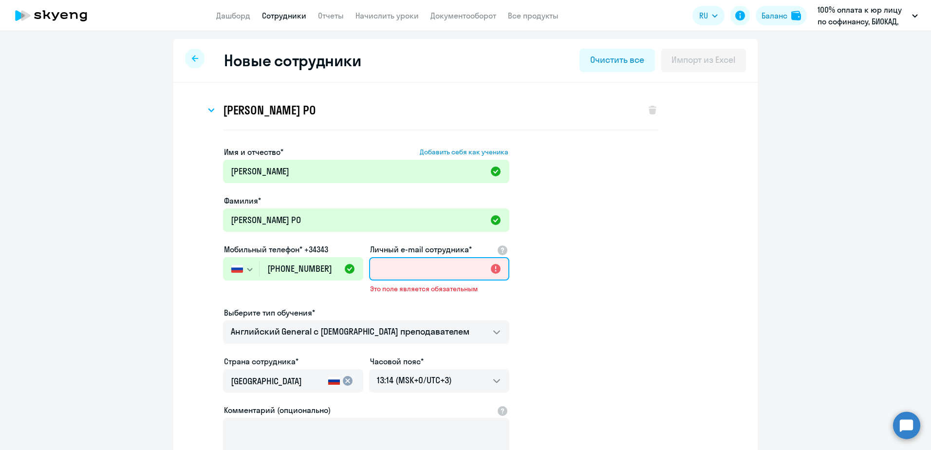
paste input "[EMAIL_ADDRESS][DOMAIN_NAME]"
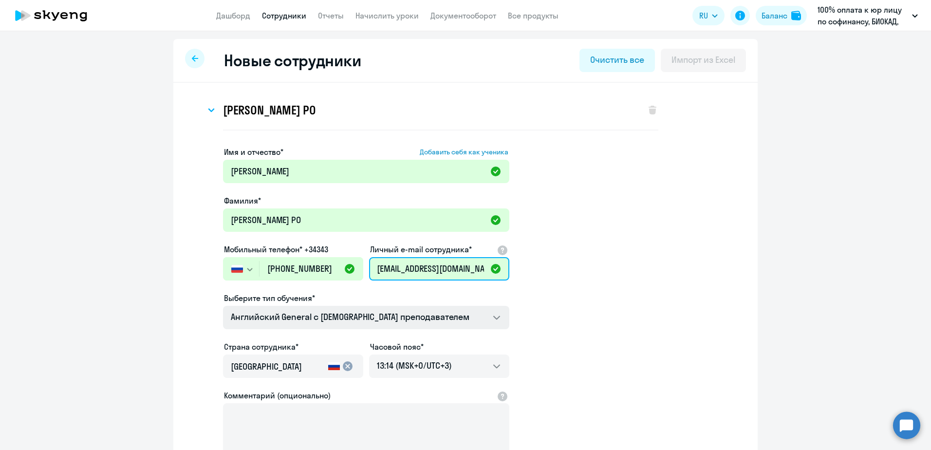
type input "[EMAIL_ADDRESS][DOMAIN_NAME]"
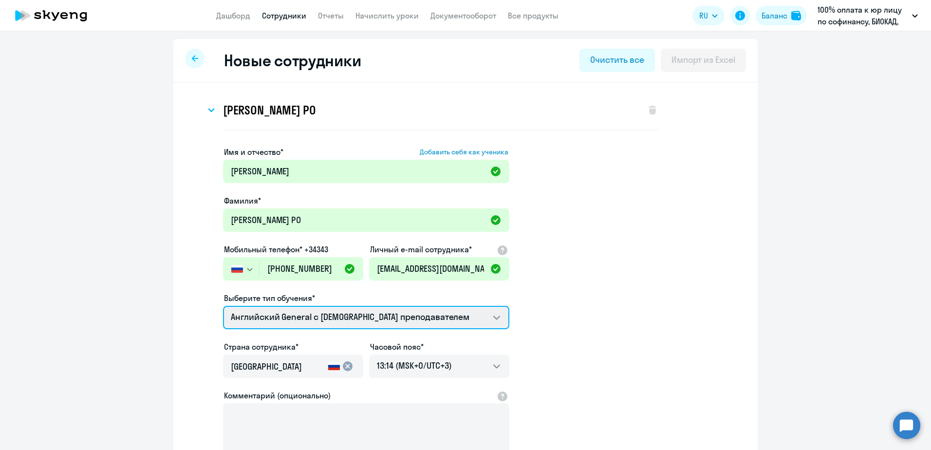
click at [341, 262] on select "Английский General с [DEMOGRAPHIC_DATA] преподавателем Премиум [DEMOGRAPHIC_DAT…" at bounding box center [366, 317] width 286 height 23
select select "english_adult_not_native_speaker_premium"
click at [223, 262] on select "Английский General с [DEMOGRAPHIC_DATA] преподавателем Премиум [DEMOGRAPHIC_DAT…" at bounding box center [366, 317] width 286 height 23
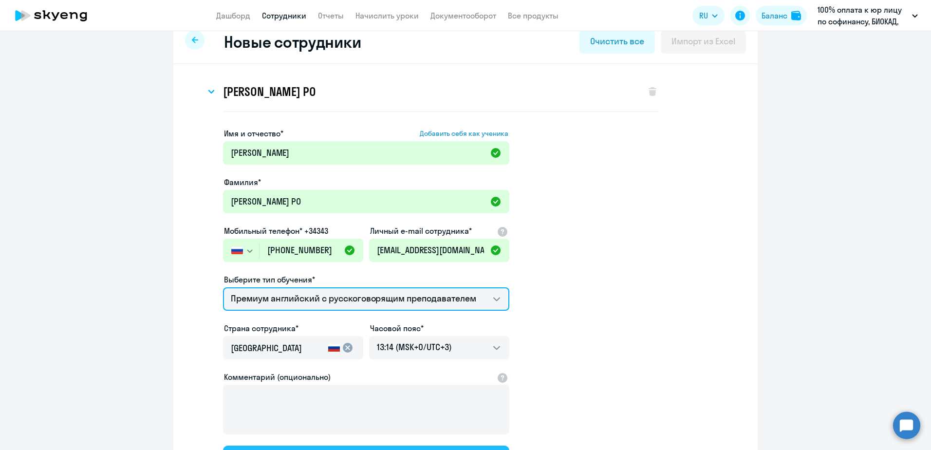
scroll to position [116, 0]
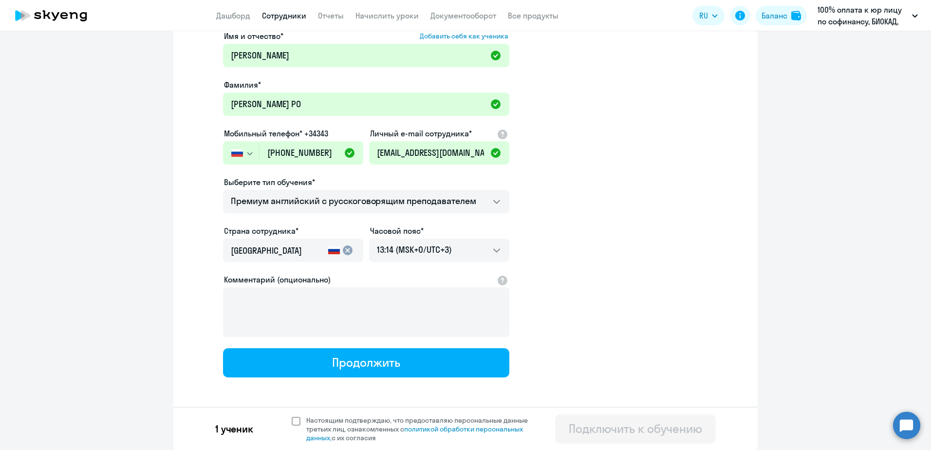
click at [348, 262] on span "Настоящим подтверждаю, что предоставляю персональные данные третьих лиц, ознако…" at bounding box center [422, 429] width 233 height 26
click at [292, 262] on input "Настоящим подтверждаю, что предоставляю персональные данные третьих лиц, ознако…" at bounding box center [291, 415] width 0 height 0
checkbox input "true"
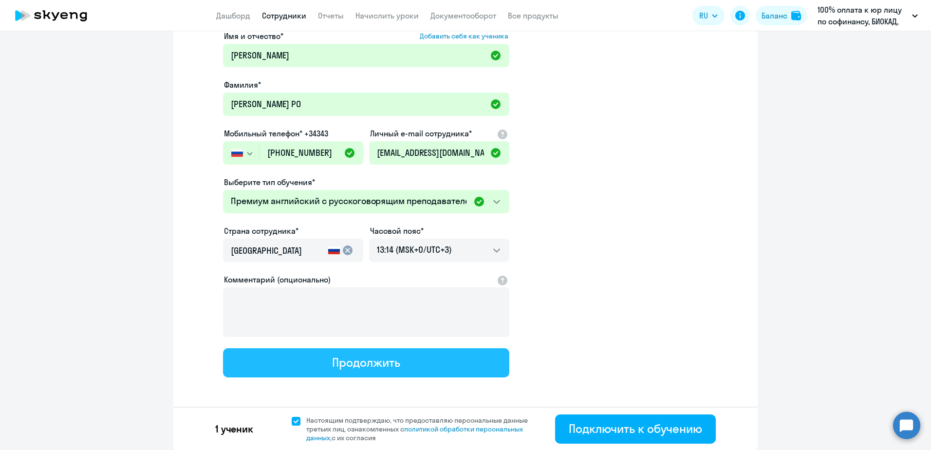
click at [332, 262] on div "Продолжить" at bounding box center [366, 363] width 68 height 16
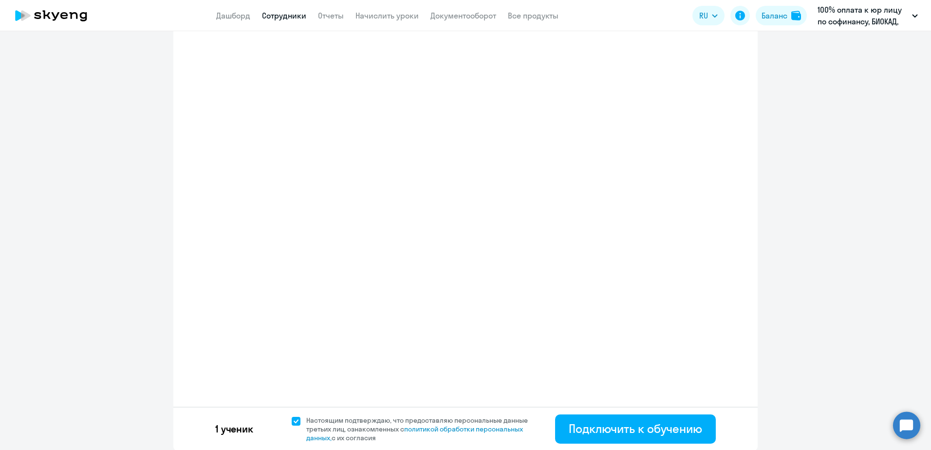
select select "english_adult_not_native_speaker_premium"
select select "3"
select select "english_adult_not_native_speaker_premium"
select select "3"
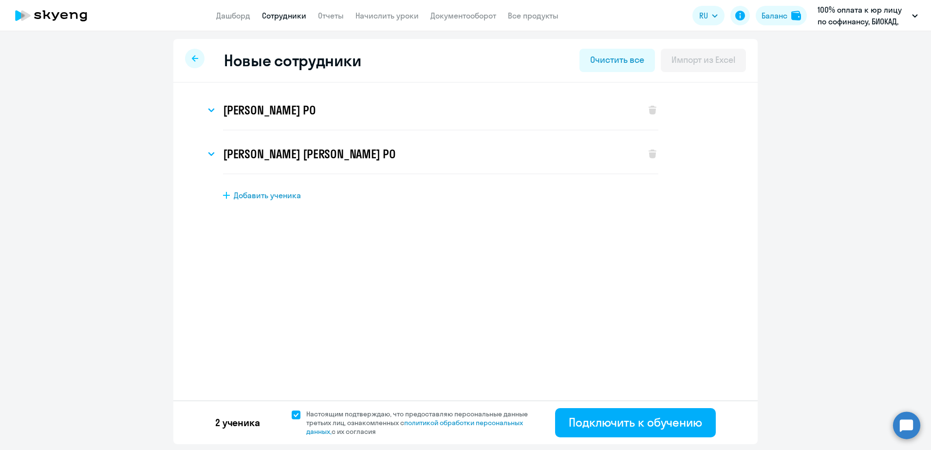
scroll to position [0, 0]
click at [517, 111] on icon at bounding box center [653, 110] width 8 height 9
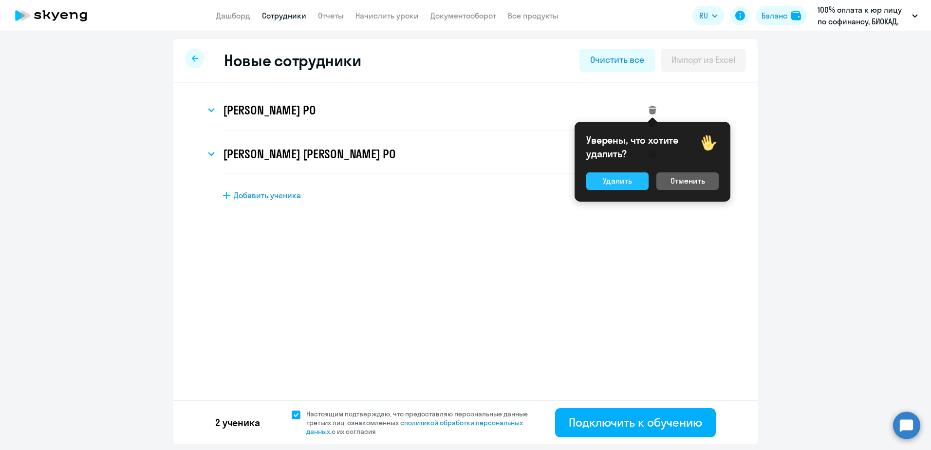
click at [517, 186] on div "Удалить" at bounding box center [617, 181] width 29 height 12
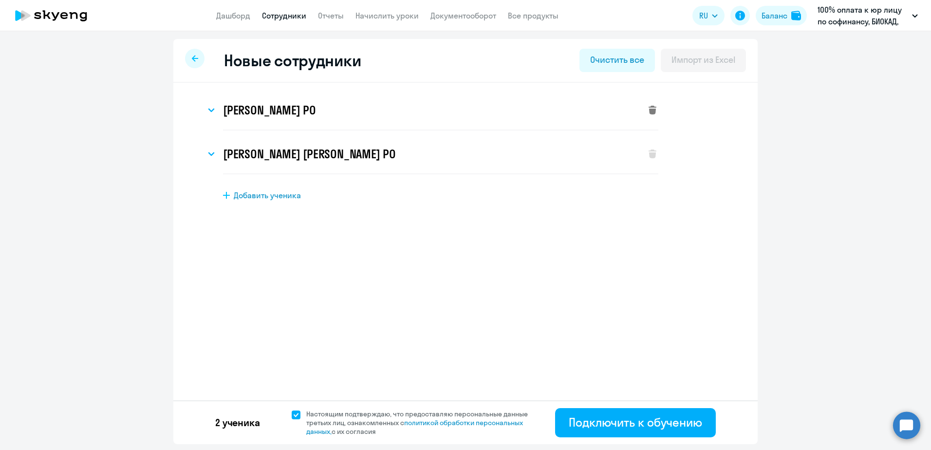
select select "english_adult_not_native_speaker_premium"
select select "3"
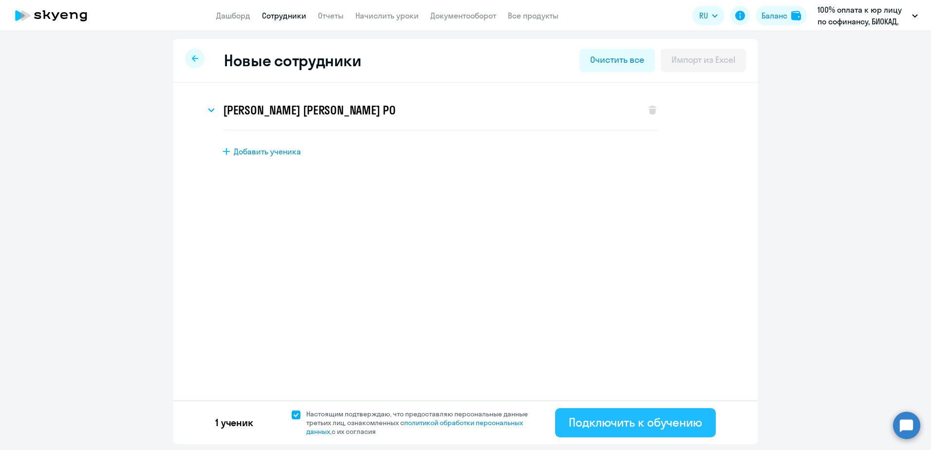
click at [517, 262] on div "Подключить к обучению" at bounding box center [635, 423] width 133 height 16
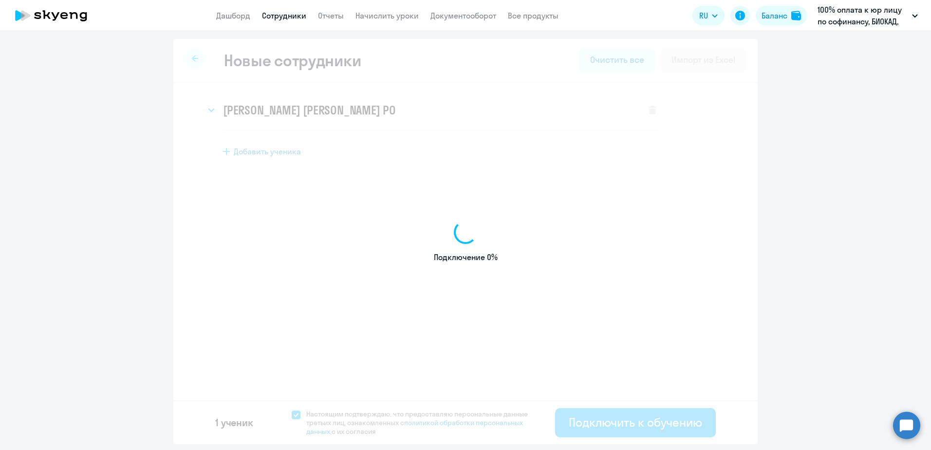
select select "english_adult_not_native_speaker_premium"
select select "3"
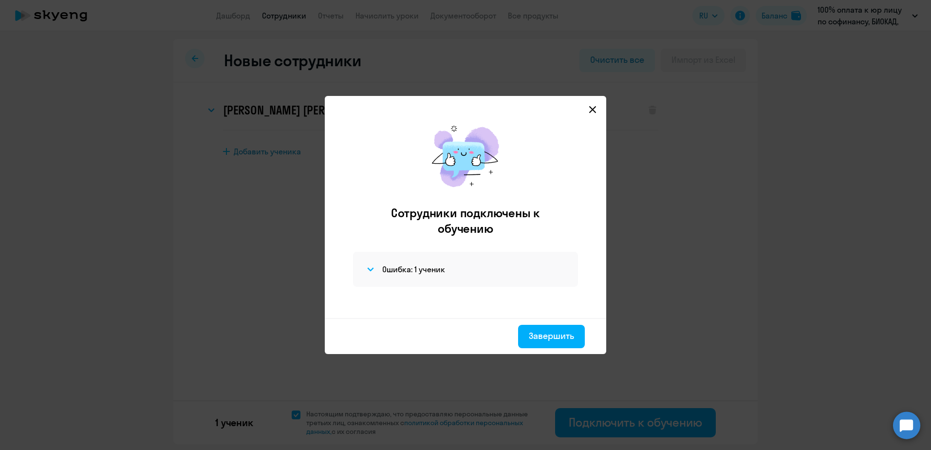
click at [396, 260] on div "Ошибка: 1 ученик" at bounding box center [465, 269] width 225 height 35
click at [411, 262] on div "Ошибка: 1 ученик" at bounding box center [465, 269] width 225 height 35
click at [411, 262] on h4 "Ошибка: 1 ученик" at bounding box center [413, 269] width 63 height 11
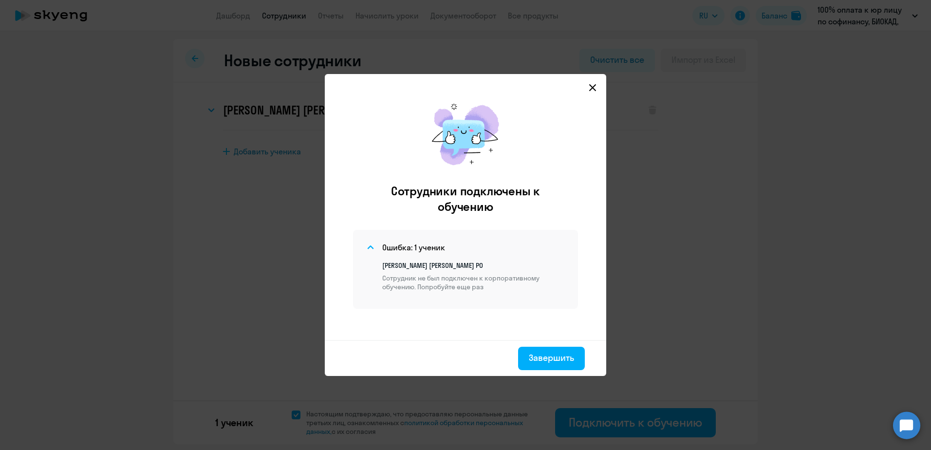
click at [517, 87] on icon at bounding box center [593, 88] width 8 height 8
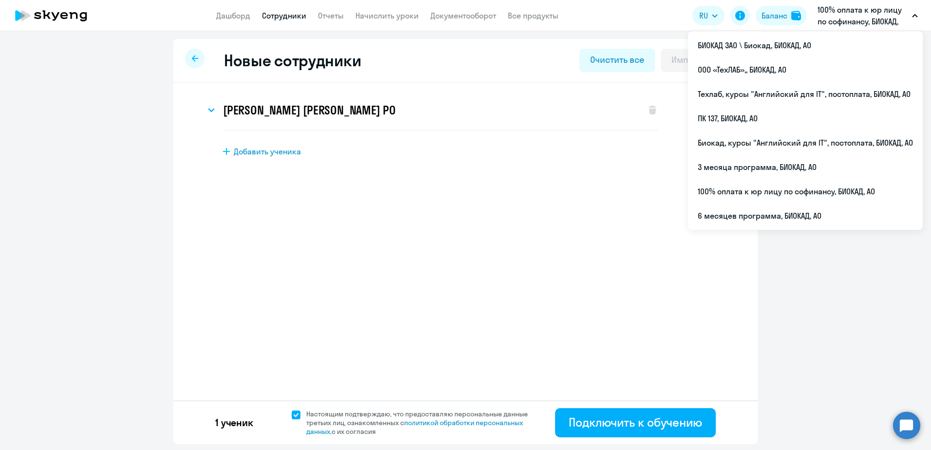
click at [517, 14] on p "100% оплата к юр лицу по софинансу, БИОКАД, АО" at bounding box center [863, 15] width 91 height 23
click at [469, 16] on link "Документооборот" at bounding box center [464, 16] width 66 height 10
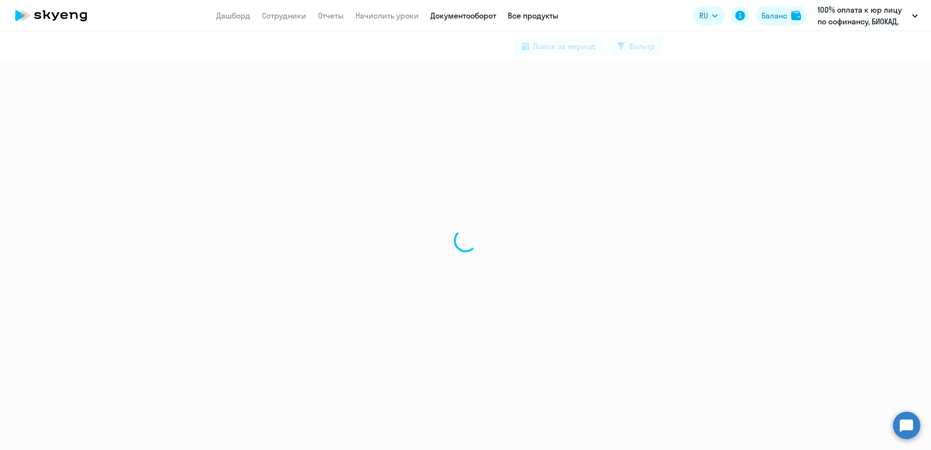
click at [517, 18] on link "Все продукты" at bounding box center [533, 16] width 51 height 10
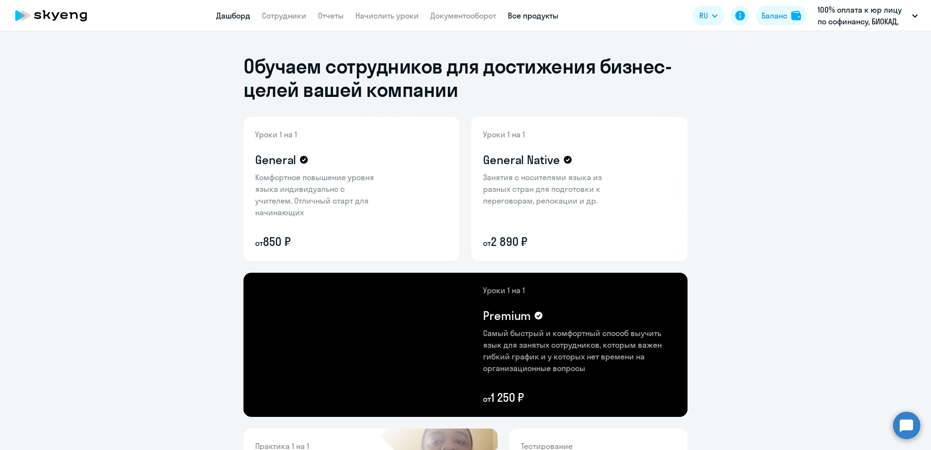
click at [230, 19] on link "Дашборд" at bounding box center [233, 16] width 34 height 10
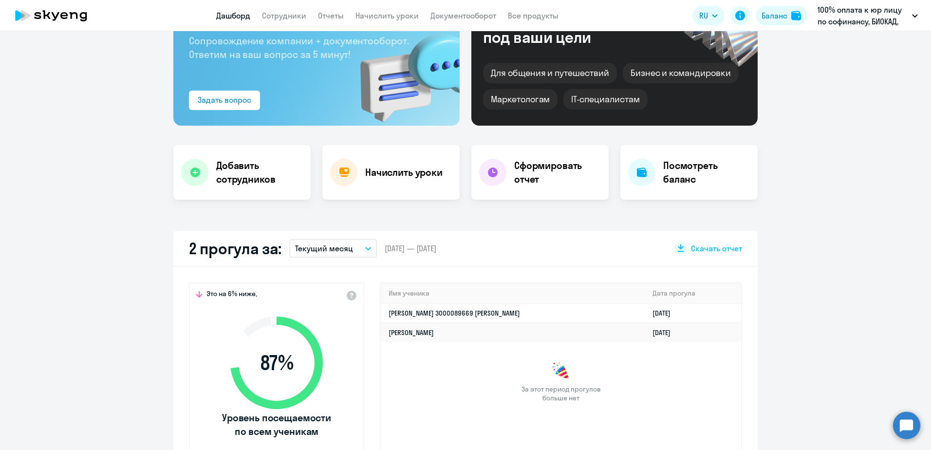
scroll to position [292, 0]
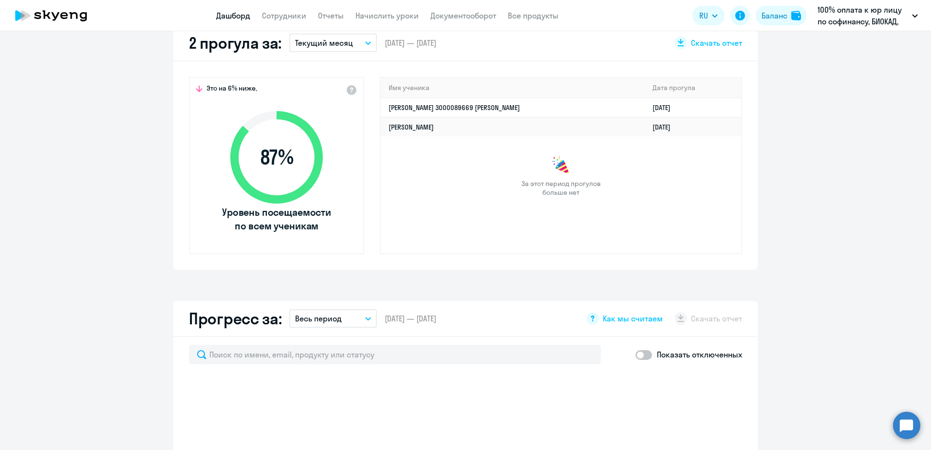
select select "30"
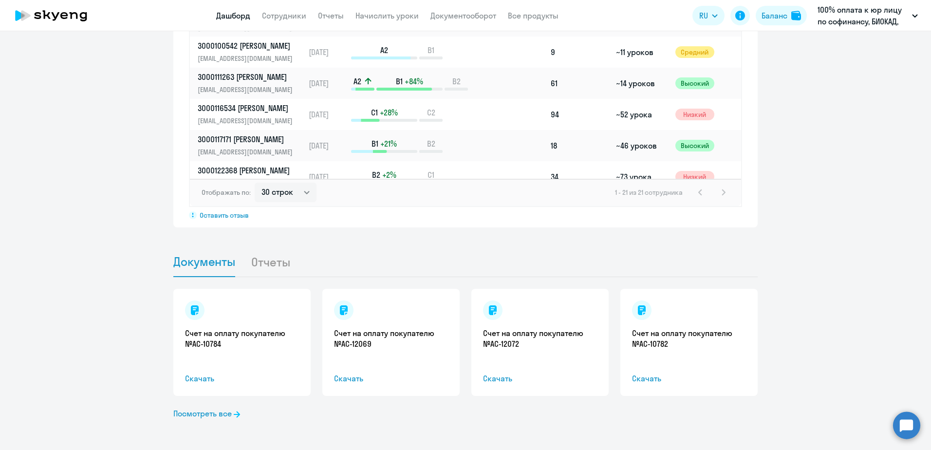
scroll to position [788, 0]
click at [279, 262] on li "Отчеты" at bounding box center [278, 261] width 55 height 30
click at [252, 262] on li "Отчеты" at bounding box center [278, 261] width 55 height 30
click at [196, 262] on span "Документы" at bounding box center [204, 261] width 62 height 15
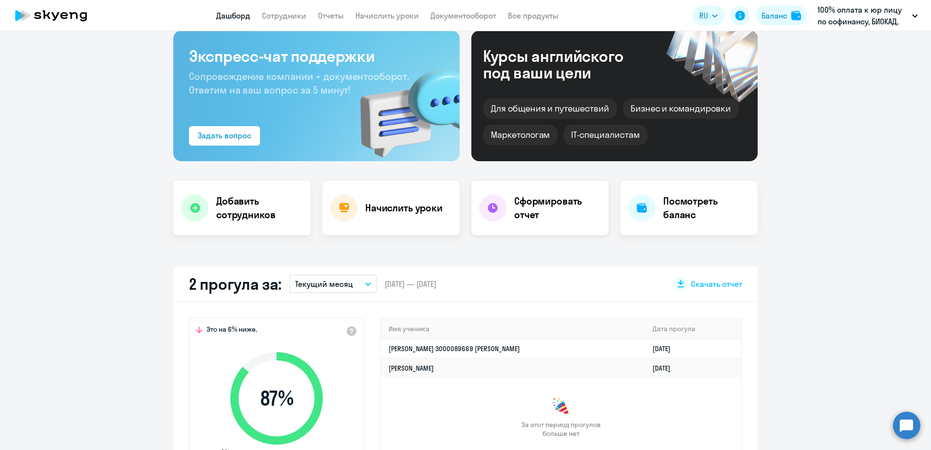
scroll to position [0, 0]
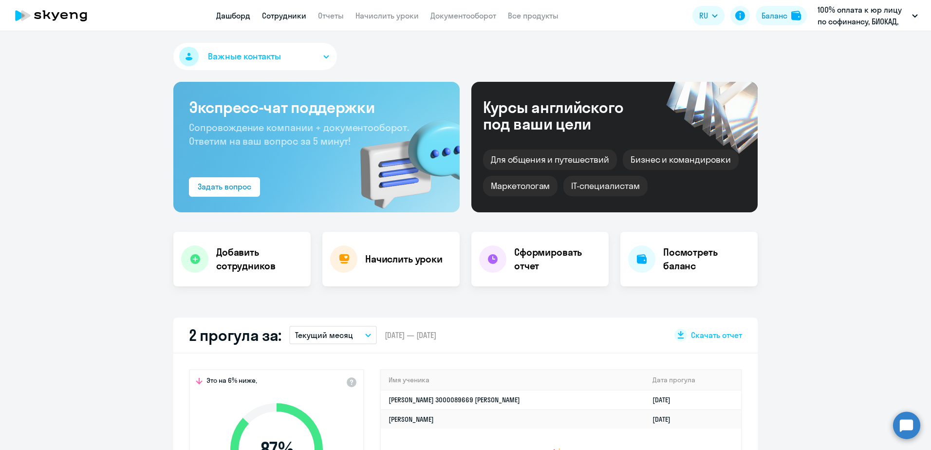
click at [284, 17] on link "Сотрудники" at bounding box center [284, 16] width 44 height 10
select select "30"
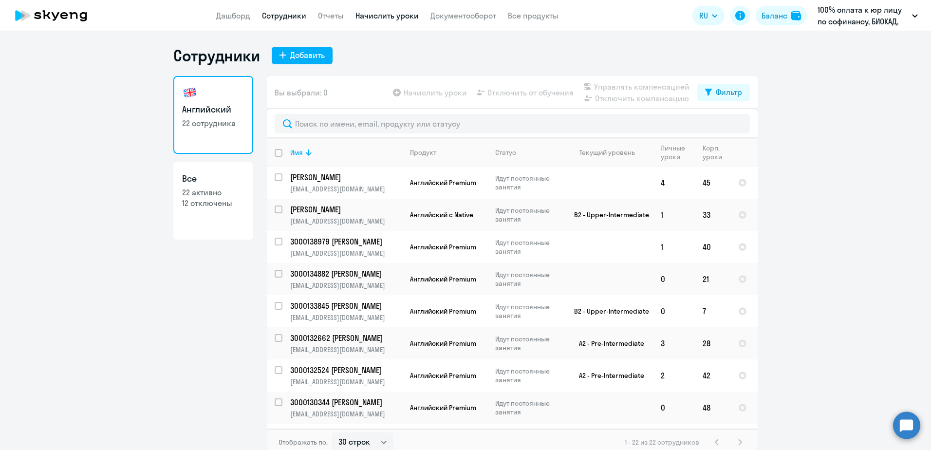
click at [380, 14] on link "Начислить уроки" at bounding box center [387, 16] width 63 height 10
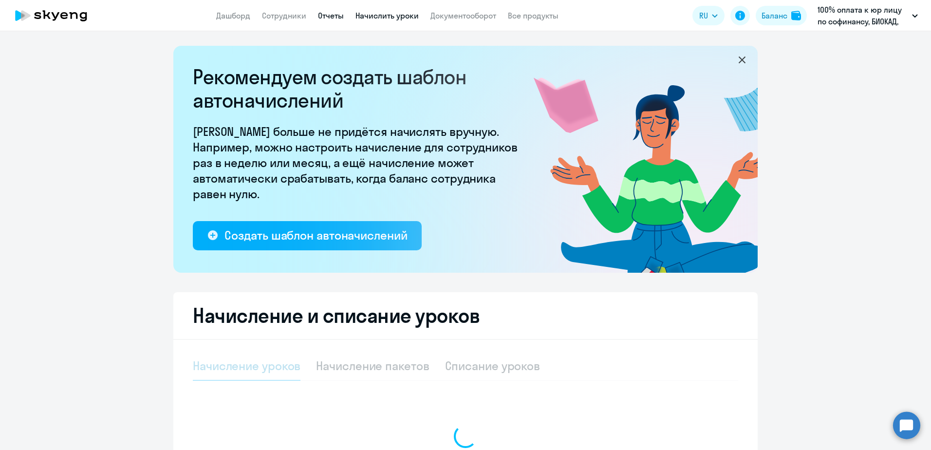
select select "10"
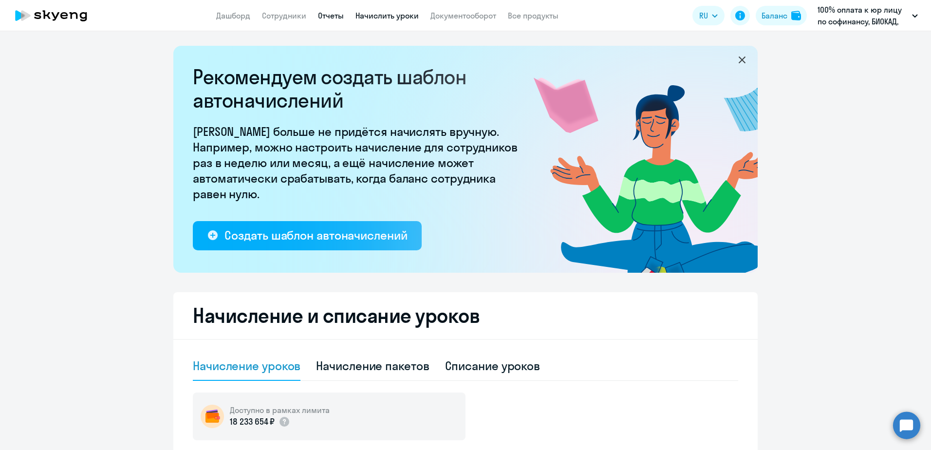
click at [321, 17] on link "Отчеты" at bounding box center [331, 16] width 26 height 10
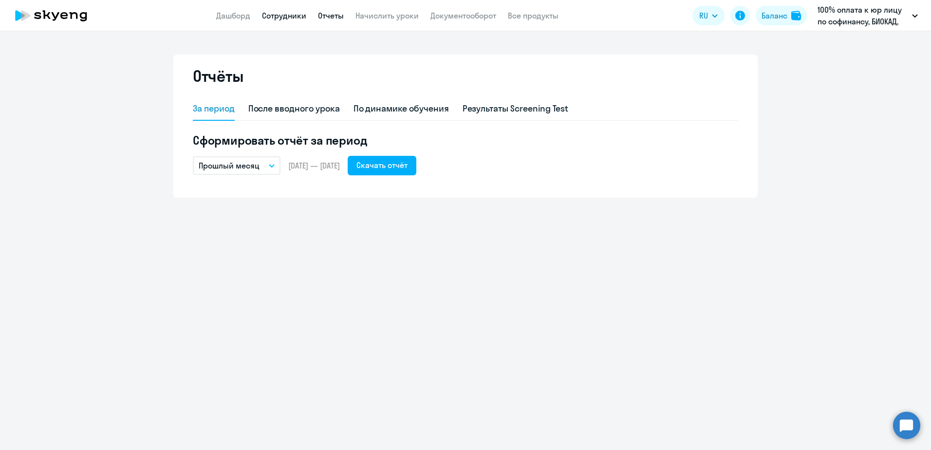
click at [289, 13] on link "Сотрудники" at bounding box center [284, 16] width 44 height 10
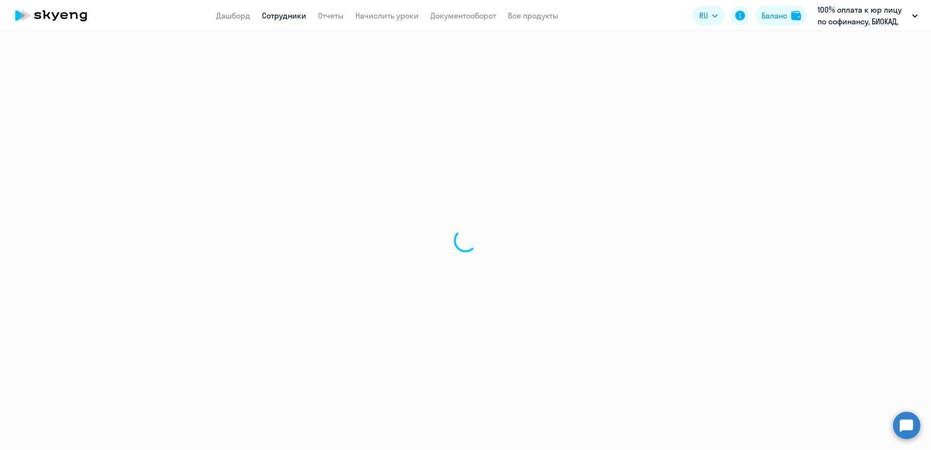
select select "30"
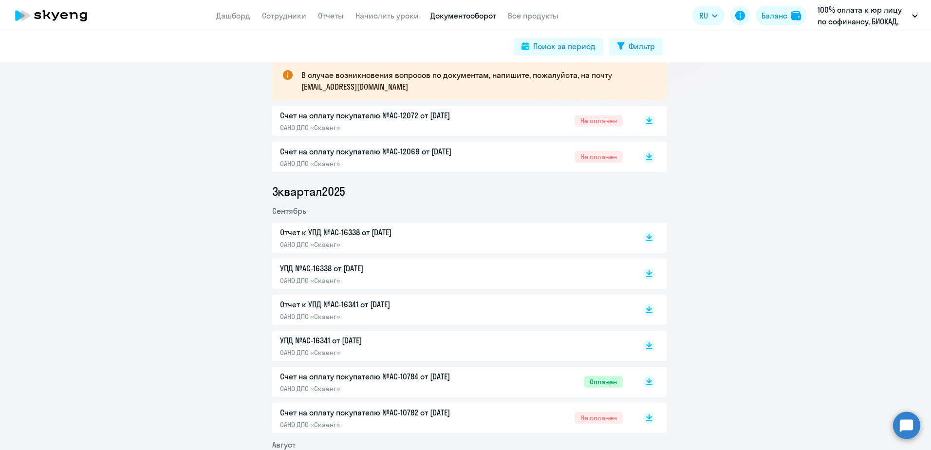
scroll to position [146, 0]
